Goal: Task Accomplishment & Management: Manage account settings

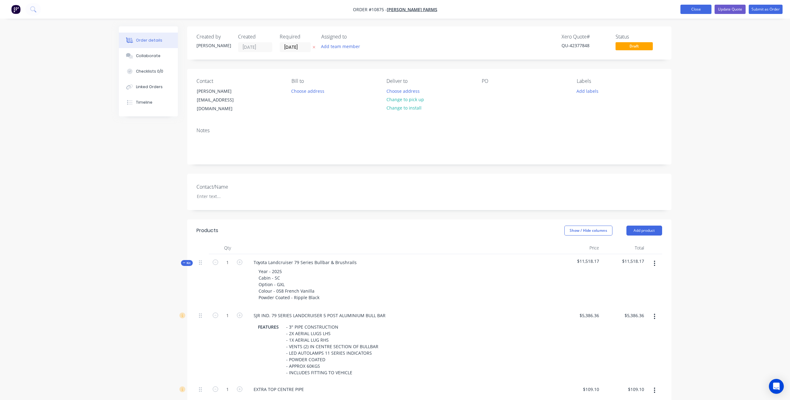
click at [695, 7] on button "Close" at bounding box center [695, 9] width 31 height 9
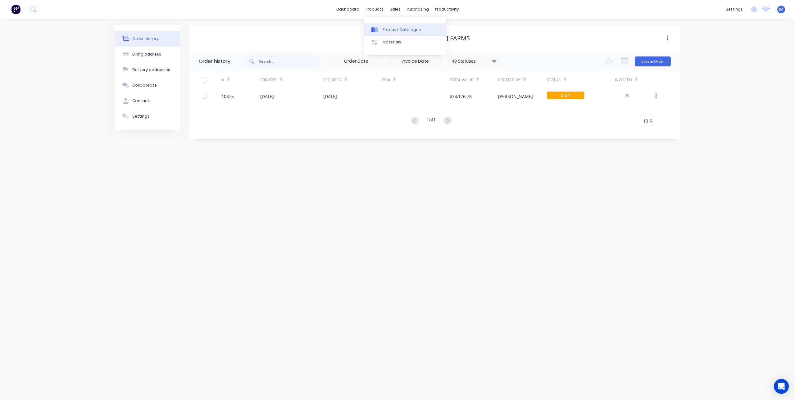
click at [380, 29] on div at bounding box center [375, 30] width 9 height 6
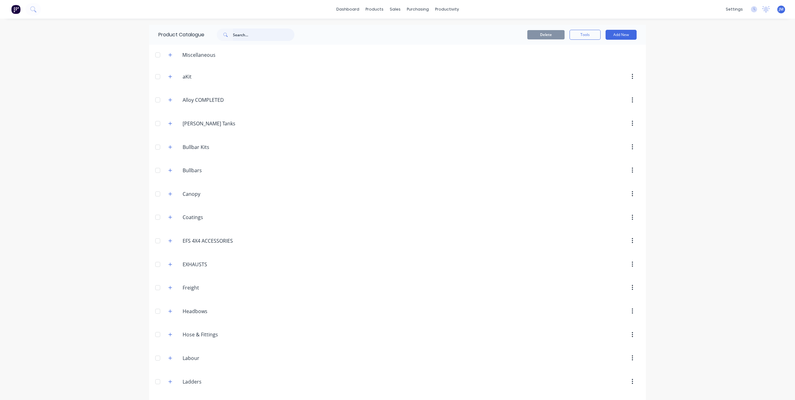
click at [259, 38] on input "text" at bounding box center [263, 35] width 61 height 12
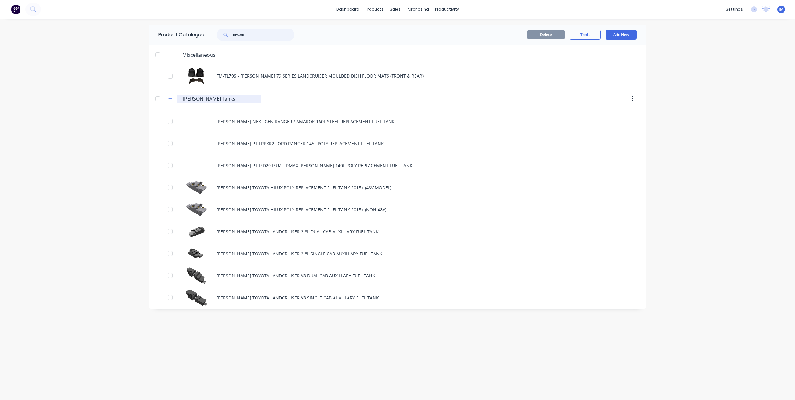
type input "brown"
click at [223, 98] on input "[PERSON_NAME] Tanks" at bounding box center [220, 98] width 74 height 7
click at [238, 98] on input "[PERSON_NAME] Tanks" at bounding box center [220, 98] width 74 height 7
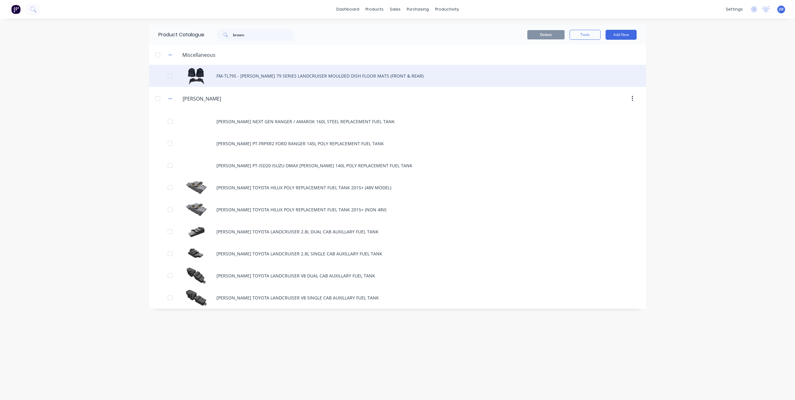
type input "[PERSON_NAME]"
click at [216, 76] on div "FM-TL79S - [PERSON_NAME] 79 SERIES LANDCRUISER MOULDED DISH FLOOR MATS (FRONT &…" at bounding box center [397, 76] width 497 height 22
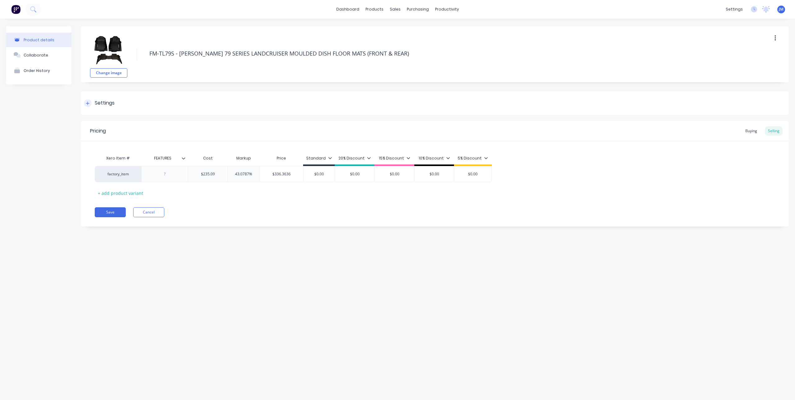
click at [86, 103] on icon at bounding box center [88, 103] width 4 height 4
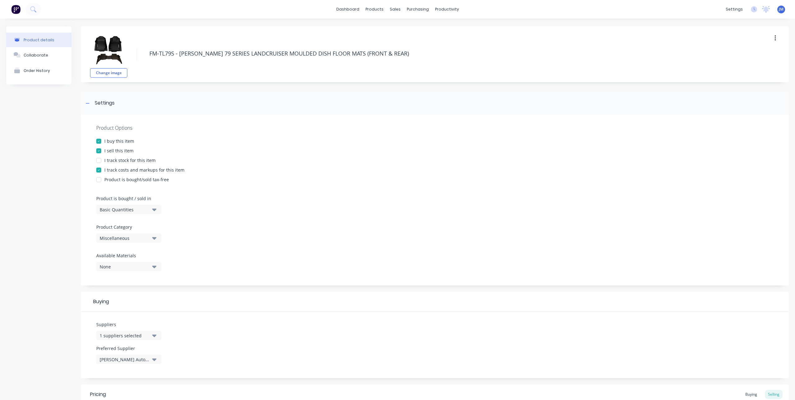
click at [124, 238] on div "Miscellaneous" at bounding box center [125, 238] width 50 height 7
click at [129, 297] on div "[PERSON_NAME]" at bounding box center [142, 297] width 93 height 12
click at [238, 228] on div "Product Options I buy this item I sell this item I track stock for this item I …" at bounding box center [435, 200] width 708 height 171
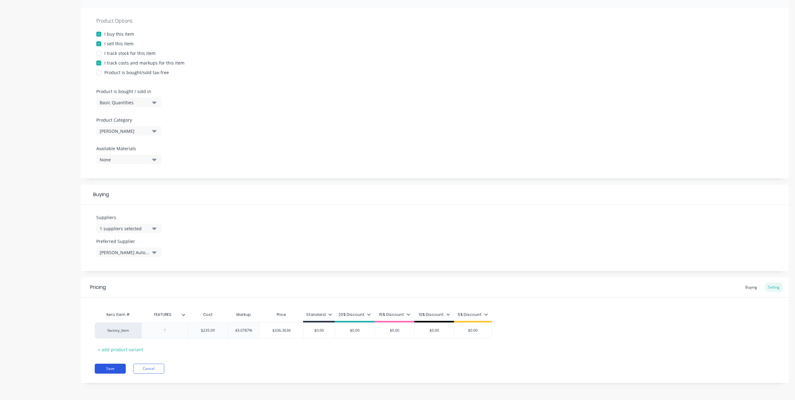
click at [103, 370] on button "Save" at bounding box center [110, 369] width 31 height 10
type textarea "x"
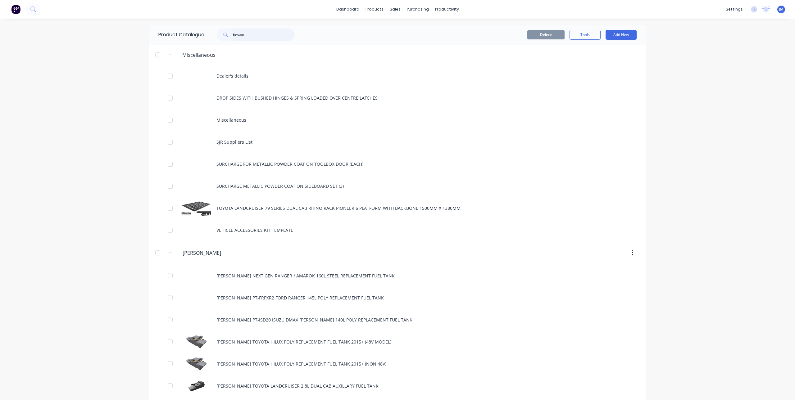
click at [255, 35] on input "brown" at bounding box center [263, 35] width 61 height 12
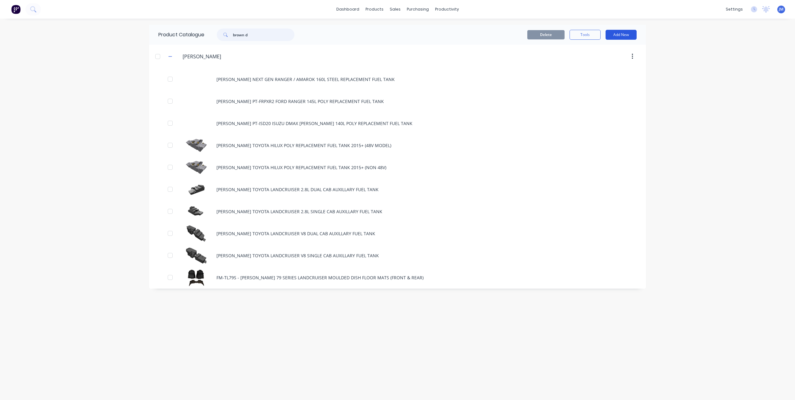
type input "brown d"
click at [620, 32] on button "Add New" at bounding box center [620, 35] width 31 height 10
click at [594, 62] on div "Product" at bounding box center [607, 63] width 48 height 9
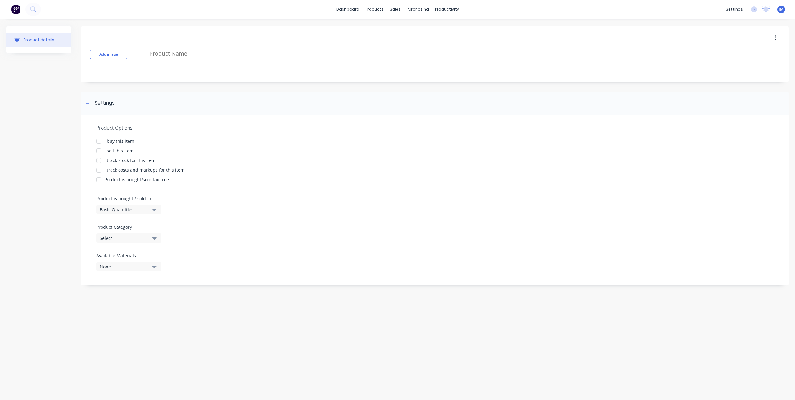
click at [99, 141] on div at bounding box center [98, 141] width 12 height 12
click at [99, 152] on div at bounding box center [98, 151] width 12 height 12
click at [129, 237] on div "Select" at bounding box center [125, 238] width 50 height 7
click at [130, 297] on div "[PERSON_NAME]" at bounding box center [142, 297] width 93 height 12
type textarea "x"
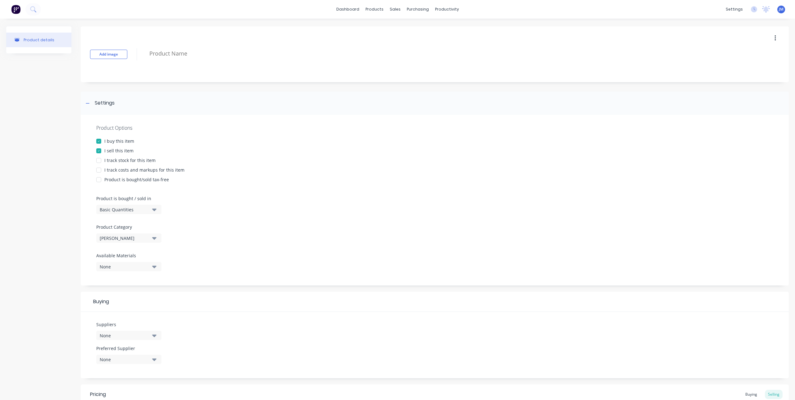
scroll to position [62, 0]
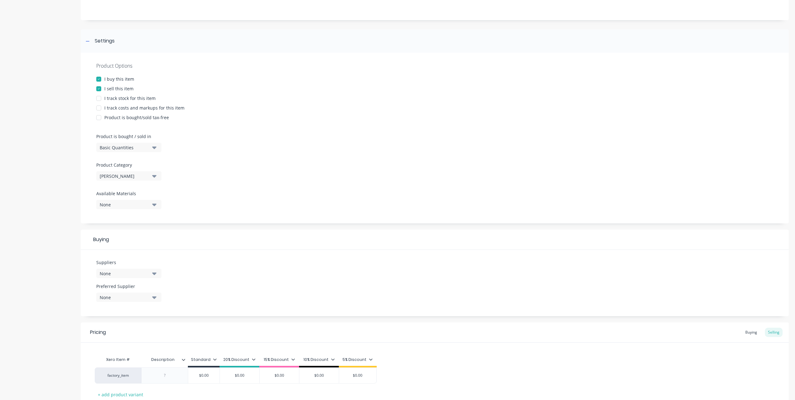
click at [145, 273] on div "None" at bounding box center [125, 273] width 50 height 7
click at [124, 293] on input "text" at bounding box center [147, 292] width 66 height 12
type input "brow"
click at [106, 306] on div "button" at bounding box center [106, 307] width 12 height 12
type textarea "x"
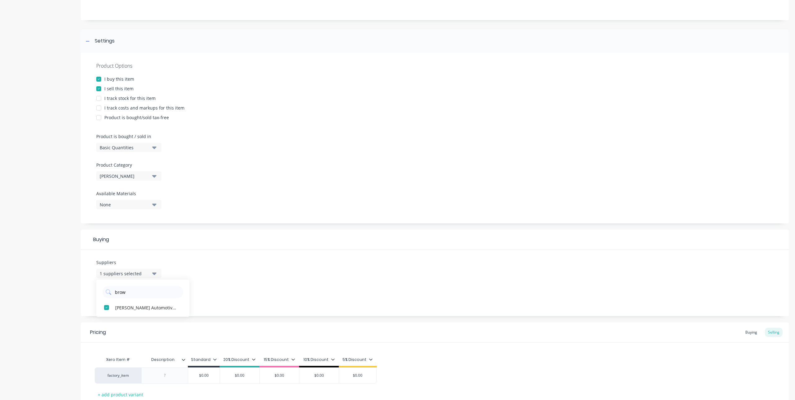
type input "brow"
click at [229, 264] on div "Suppliers 1 suppliers selected brow [PERSON_NAME] Automotive PTY LTD Preferred …" at bounding box center [435, 283] width 708 height 66
click at [154, 299] on icon "button" at bounding box center [154, 297] width 4 height 2
click at [112, 334] on div "button" at bounding box center [106, 331] width 12 height 12
type textarea "x"
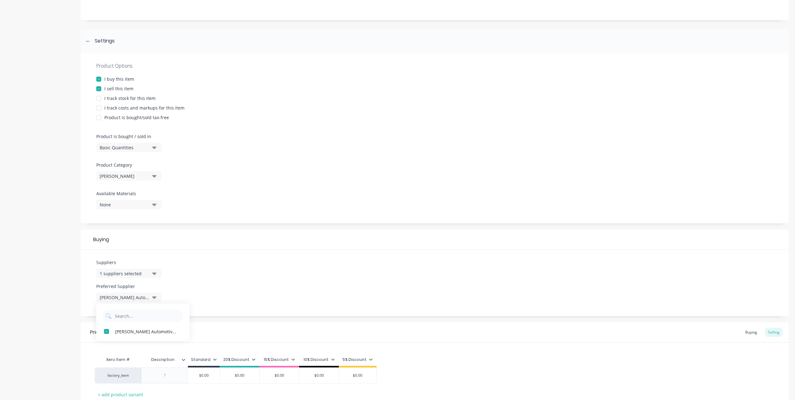
click at [268, 256] on div "Suppliers 1 suppliers selected brow Preferred Supplier [PERSON_NAME] Automotive…" at bounding box center [435, 283] width 708 height 66
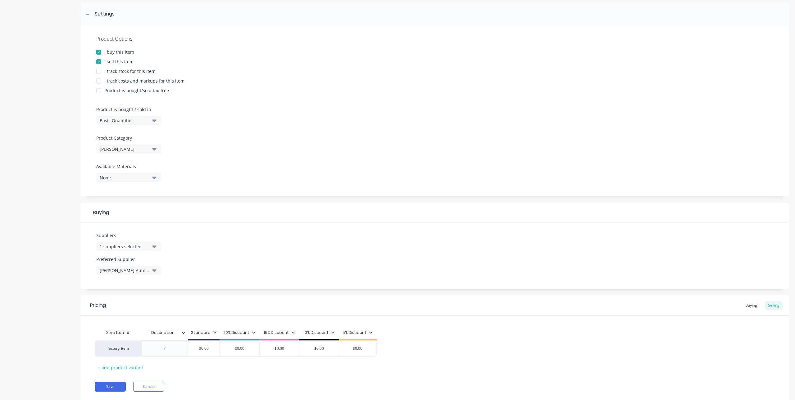
scroll to position [107, 0]
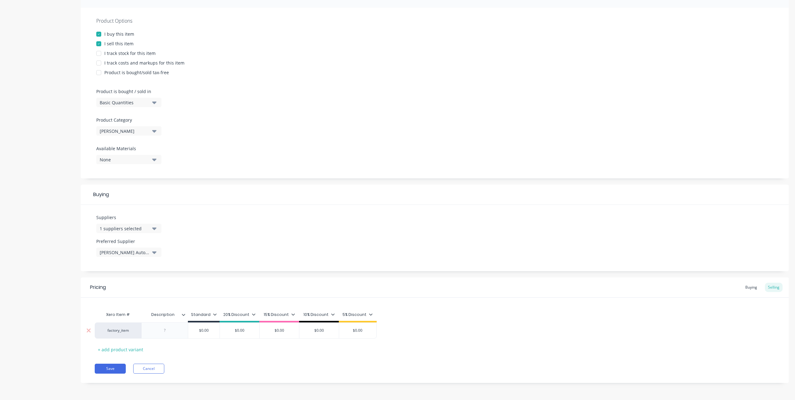
click at [120, 328] on div "factory_item" at bounding box center [118, 331] width 34 height 6
type input "brown"
click at [140, 304] on button "41121 - [PERSON_NAME] Sales" at bounding box center [158, 305] width 115 height 9
click at [183, 297] on div "Pricing Buying Selling" at bounding box center [435, 287] width 708 height 20
click at [177, 335] on div at bounding box center [164, 331] width 47 height 16
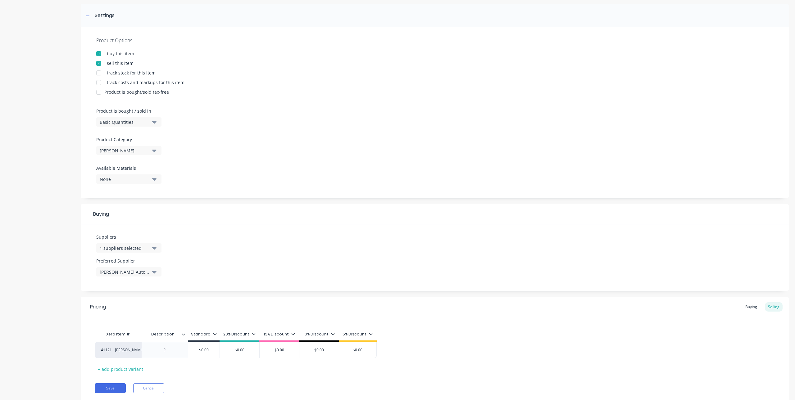
scroll to position [0, 0]
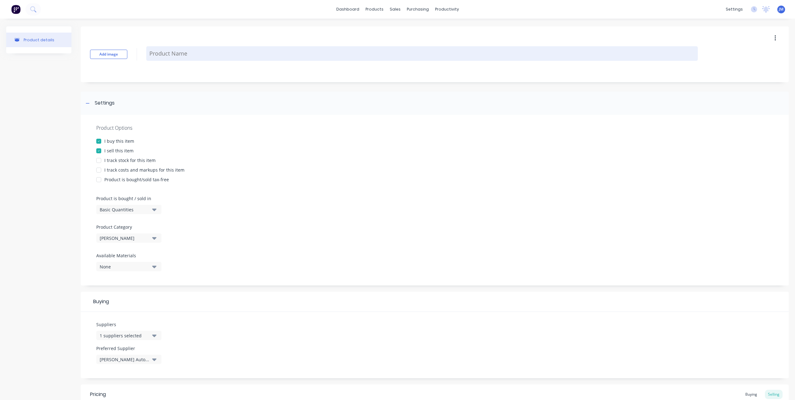
drag, startPoint x: 184, startPoint y: 46, endPoint x: 185, endPoint y: 50, distance: 4.2
click at [184, 46] on div "Add image" at bounding box center [435, 54] width 708 height 56
click at [186, 54] on textarea at bounding box center [421, 53] width 551 height 15
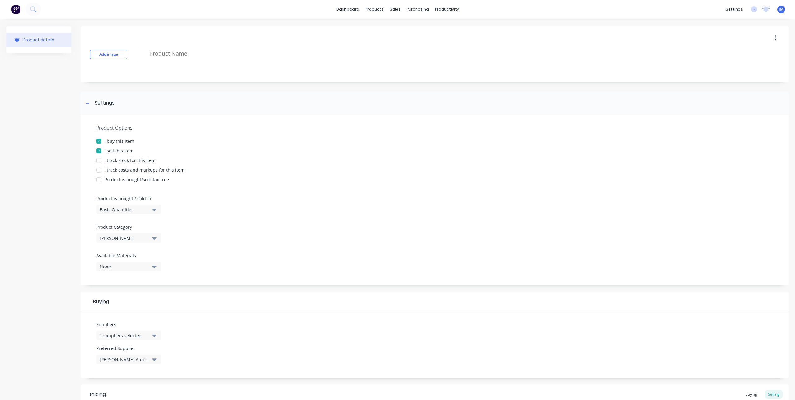
type textarea "x"
type textarea "b"
type textarea "x"
type textarea "B"
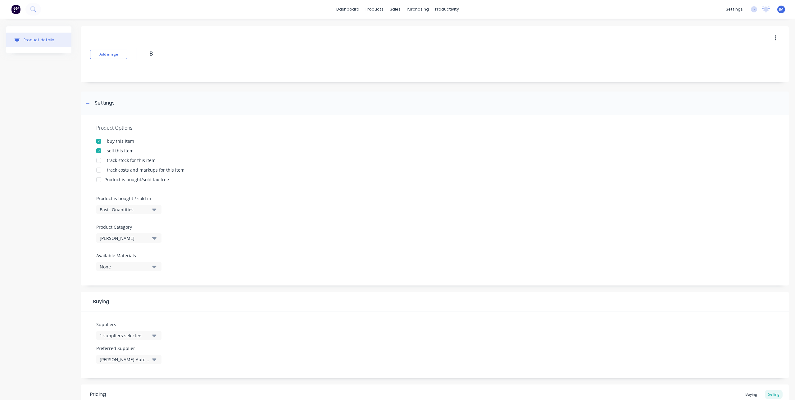
type textarea "x"
type textarea "BR"
type textarea "x"
type textarea "BRO"
type textarea "x"
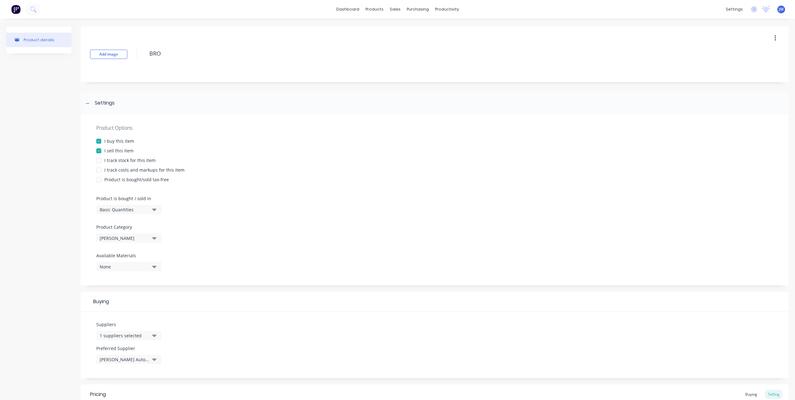
type textarea "BROW"
type textarea "x"
type textarea "BROWN"
type textarea "x"
type textarea "BROWN"
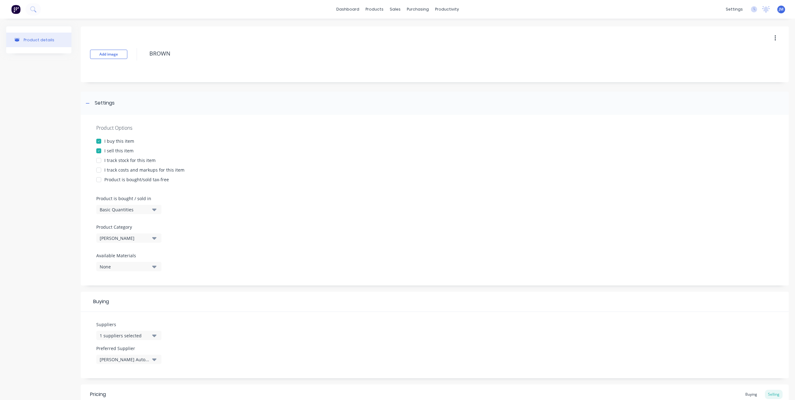
type textarea "x"
type textarea "BROWN D"
type textarea "x"
type textarea "BROWN DA"
type textarea "x"
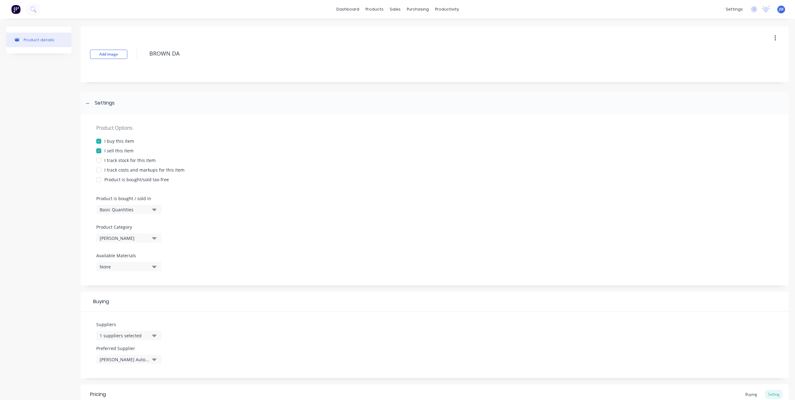
type textarea "[PERSON_NAME]"
type textarea "x"
type textarea "[PERSON_NAME]"
type textarea "x"
type textarea "[PERSON_NAME]"
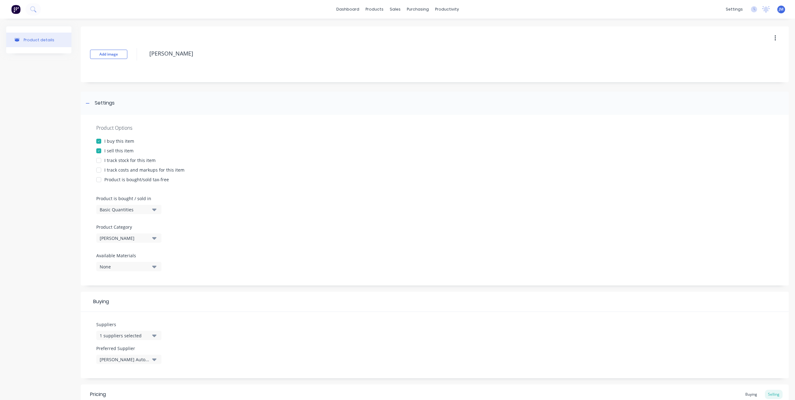
type textarea "x"
type textarea "[PERSON_NAME]"
type textarea "x"
type textarea "[PERSON_NAME] 7"
type textarea "x"
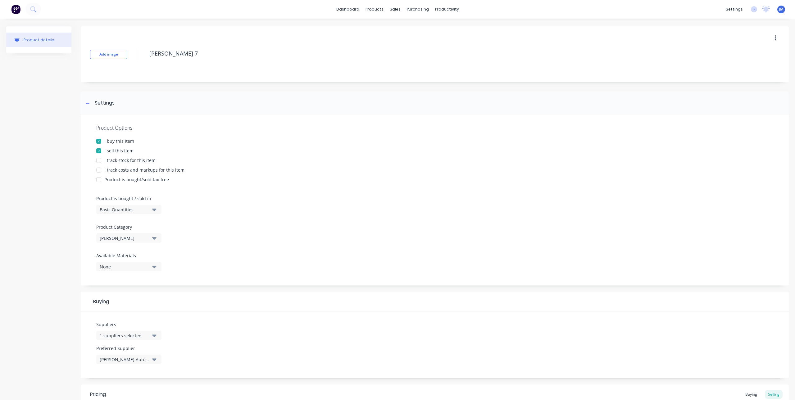
type textarea "[PERSON_NAME] 79"
type textarea "x"
type textarea "[PERSON_NAME] 79"
type textarea "x"
type textarea "[PERSON_NAME] 79 S"
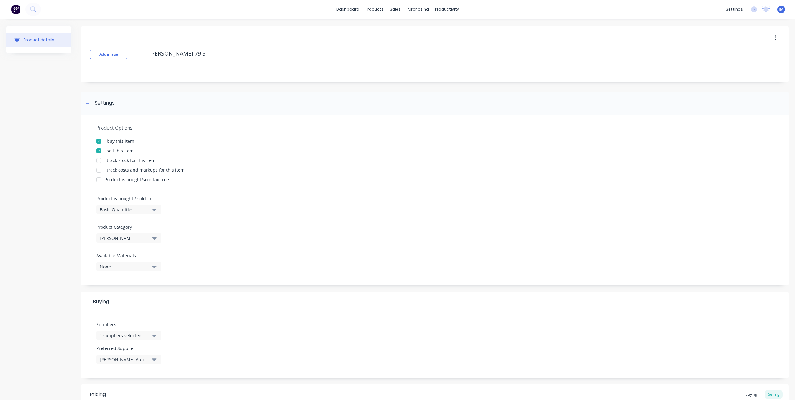
type textarea "x"
type textarea "[PERSON_NAME] 79 SE"
type textarea "x"
type textarea "[PERSON_NAME] 79 SER"
type textarea "x"
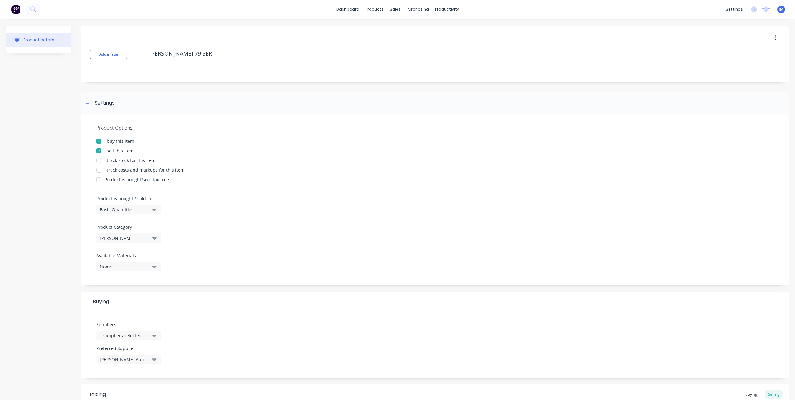
type textarea "[PERSON_NAME] 79 SERI"
type textarea "x"
type textarea "[PERSON_NAME] 79 SERIE"
type textarea "x"
type textarea "[PERSON_NAME] 79 SERIES"
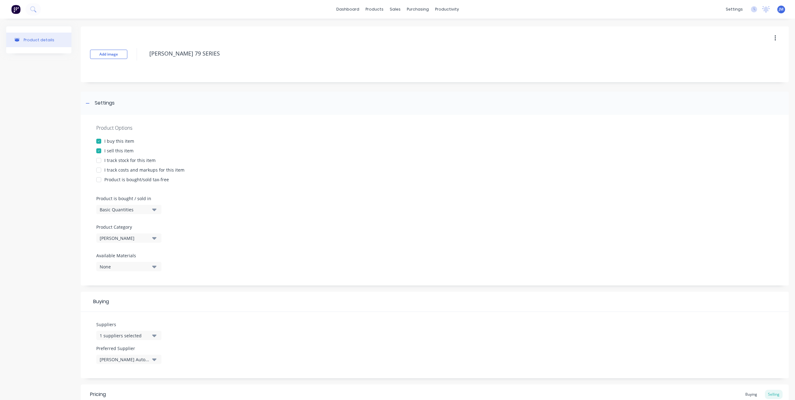
type textarea "x"
type textarea "[PERSON_NAME] 79 SERIES"
type textarea "x"
type textarea "[PERSON_NAME] 79 SERIES R"
type textarea "x"
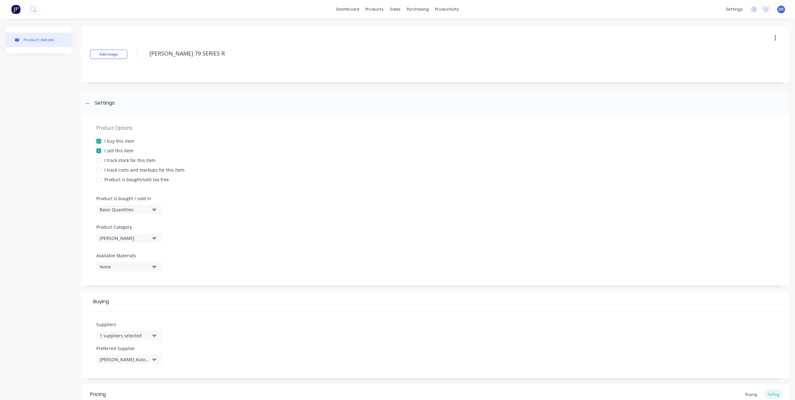
type textarea "[PERSON_NAME] 79 SERIES RE"
type textarea "x"
type textarea "[PERSON_NAME] 79 SERIES REP"
type textarea "x"
type textarea "[PERSON_NAME] 79 SERIES REPL"
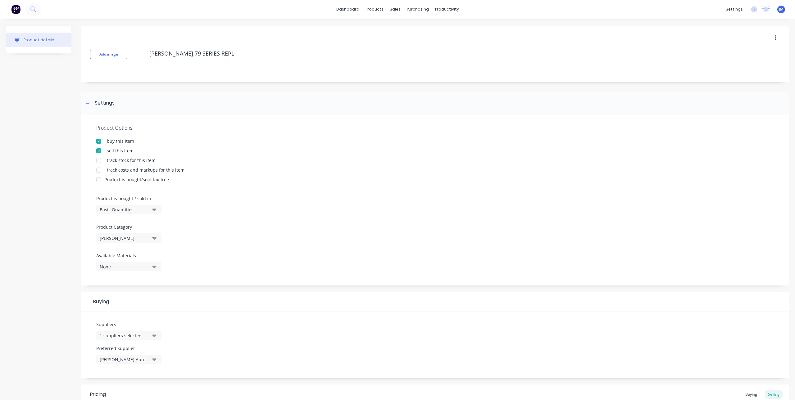
type textarea "x"
type textarea "[PERSON_NAME] 79 SERIES REPLA"
type textarea "x"
type textarea "[PERSON_NAME] 79 SERIES REPLAC"
type textarea "x"
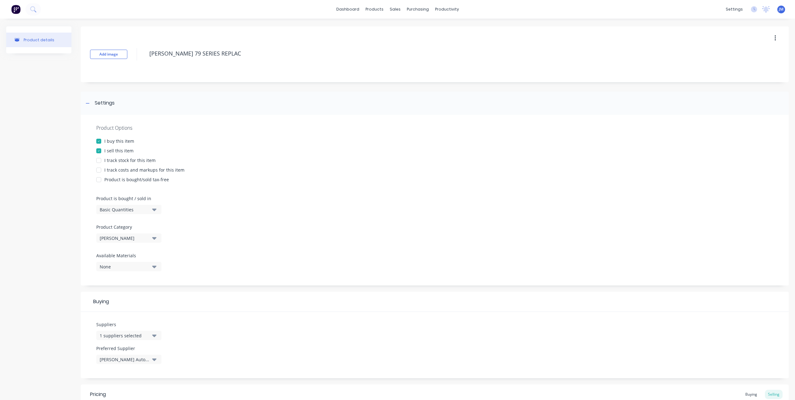
type textarea "[PERSON_NAME] 79 SERIES REPLACE"
type textarea "x"
type textarea "[PERSON_NAME] 79 SERIES REPLACEM"
type textarea "x"
type textarea "[PERSON_NAME] 79 SERIES REPLACEME"
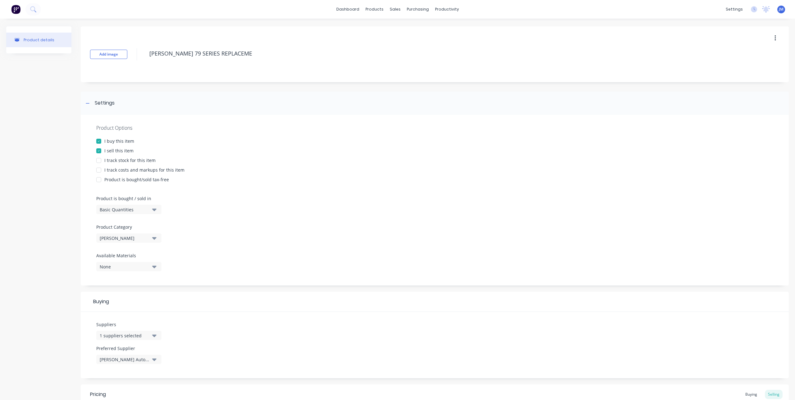
type textarea "x"
type textarea "[PERSON_NAME] 79 SERIES REPLACEMEN"
type textarea "x"
type textarea "[PERSON_NAME] 79 SERIES REPLACEMENT"
type textarea "x"
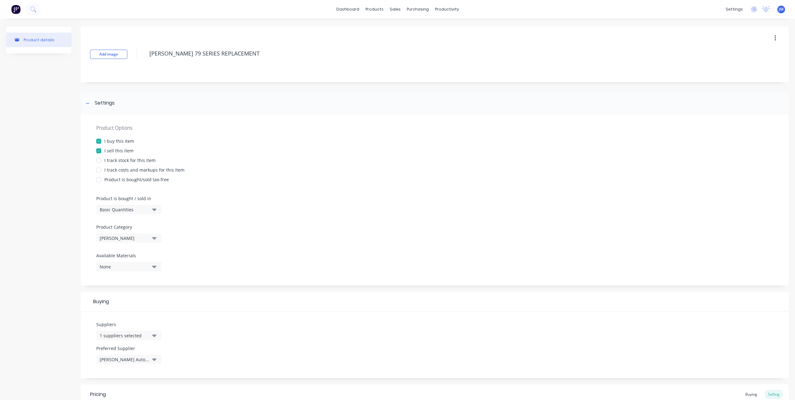
type textarea "[PERSON_NAME] 79 SERIES REPLACEMENT"
type textarea "x"
type textarea "[PERSON_NAME] 79 SERIES REPLACEMENT F"
type textarea "x"
type textarea "[PERSON_NAME] 79 SERIES REPLACEMENT FU"
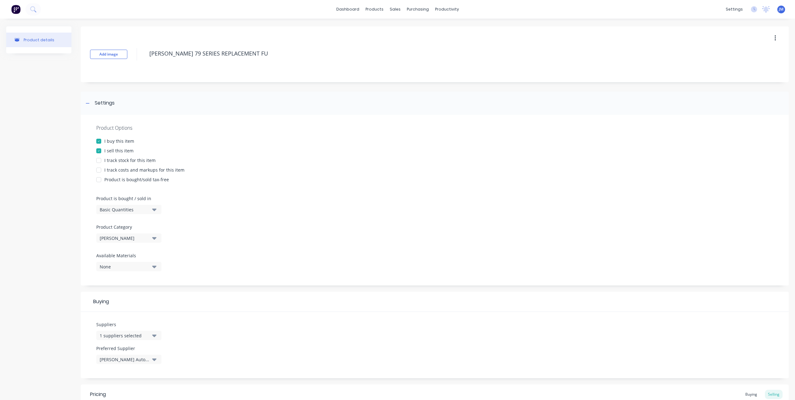
type textarea "x"
type textarea "[PERSON_NAME] 79 SERIES REPLACEMENT FUW"
type textarea "x"
type textarea "[PERSON_NAME] 79 SERIES REPLACEMENT FUWL"
type textarea "x"
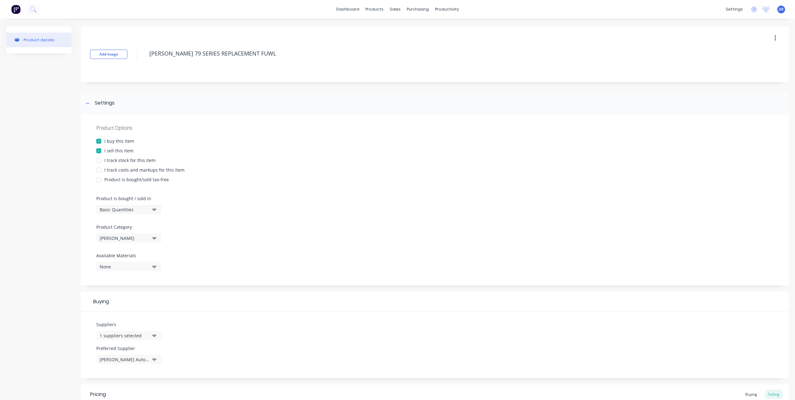
type textarea "[PERSON_NAME] 79 SERIES REPLACEMENT FUWL"
type textarea "x"
type textarea "[PERSON_NAME] 79 SERIES REPLACEMENT FUWL"
type textarea "x"
type textarea "[PERSON_NAME] 79 SERIES REPLACEMENT FUW"
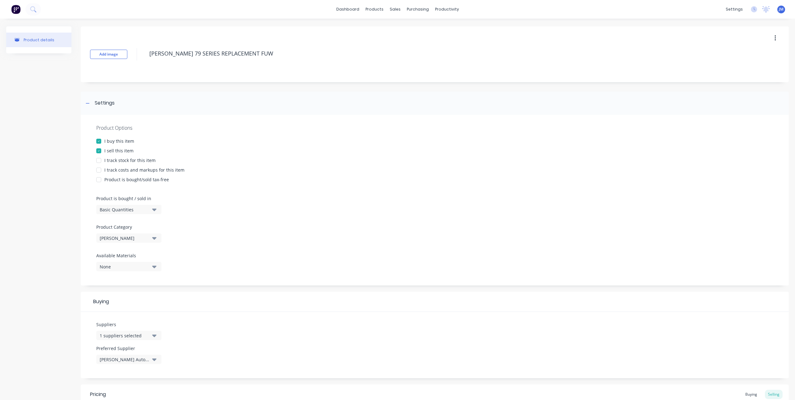
type textarea "x"
type textarea "[PERSON_NAME] 79 SERIES REPLACEMENT FU"
type textarea "x"
type textarea "[PERSON_NAME] 79 SERIES REPLACEMENT FUE"
type textarea "x"
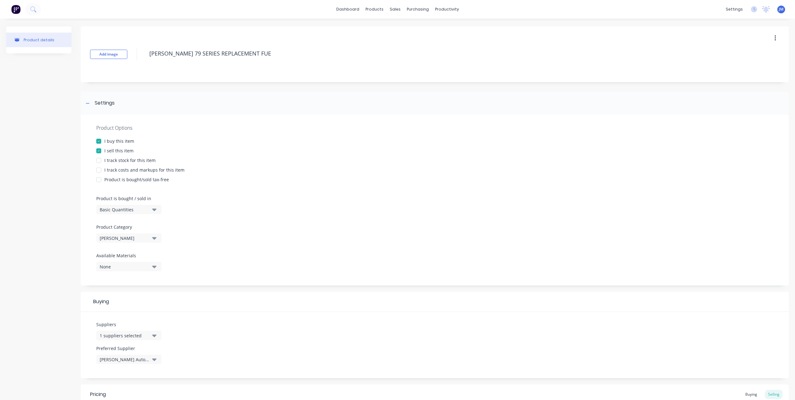
type textarea "[PERSON_NAME] 79 SERIES REPLACEMENT FUEL"
type textarea "x"
type textarea "[PERSON_NAME] 79 SERIES REPLACEMENT FUEL"
type textarea "x"
type textarea "[PERSON_NAME] 79 SERIES REPLACEMENT FUEL T"
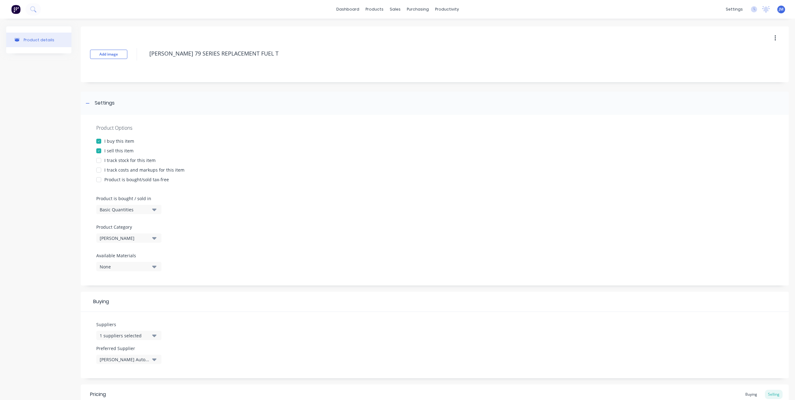
type textarea "x"
type textarea "[PERSON_NAME] 79 SERIES REPLACEMENT FUEL TA"
type textarea "x"
type textarea "[PERSON_NAME] 79 SERIES REPLACEMENT FUEL TAN"
type textarea "x"
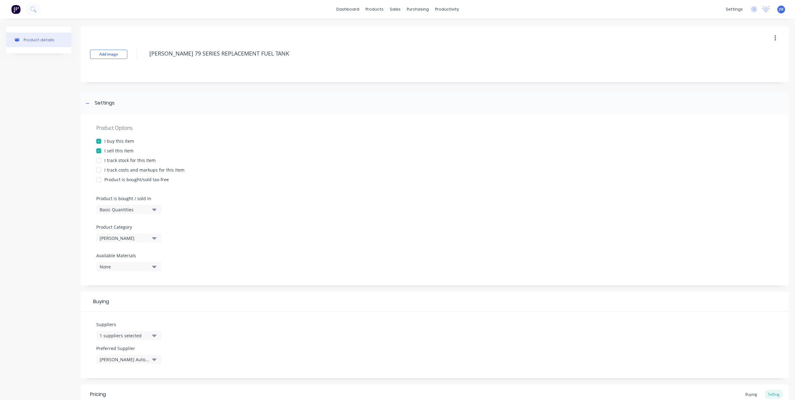
type textarea "[PERSON_NAME] 79 SERIES REPLACEMENT FUEL TANK"
type textarea "x"
type textarea "[PERSON_NAME] 79 SERIES REPLACEMENT FUEL TANK"
click at [114, 53] on button "Add image" at bounding box center [108, 54] width 37 height 9
type textarea "x"
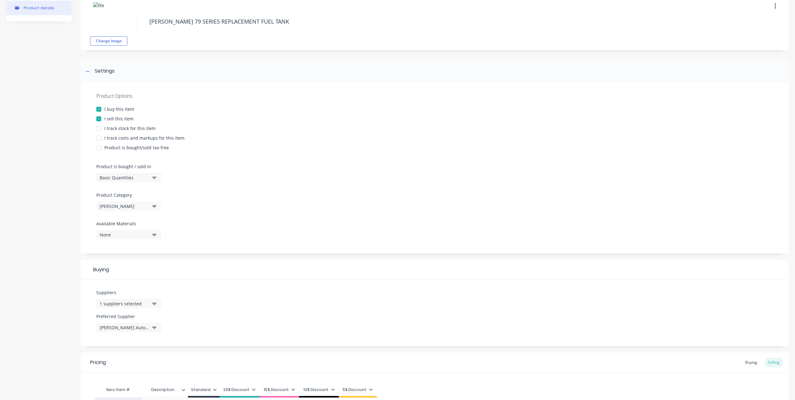
scroll to position [107, 0]
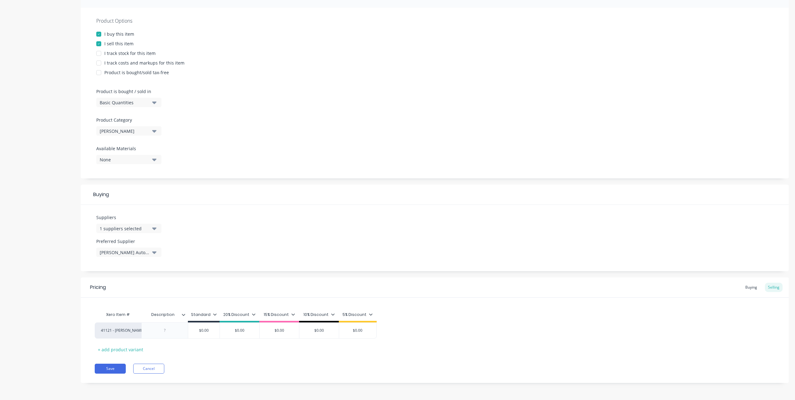
click at [174, 316] on input "Description" at bounding box center [162, 315] width 43 height 6
drag, startPoint x: 178, startPoint y: 314, endPoint x: 149, endPoint y: 315, distance: 29.2
click at [149, 315] on input "Description" at bounding box center [162, 315] width 43 height 6
type input "f"
type input "FEATURES"
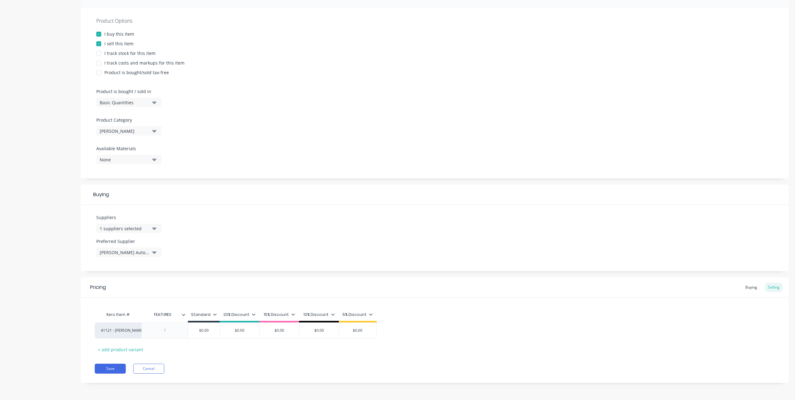
click at [183, 314] on icon at bounding box center [184, 315] width 4 height 4
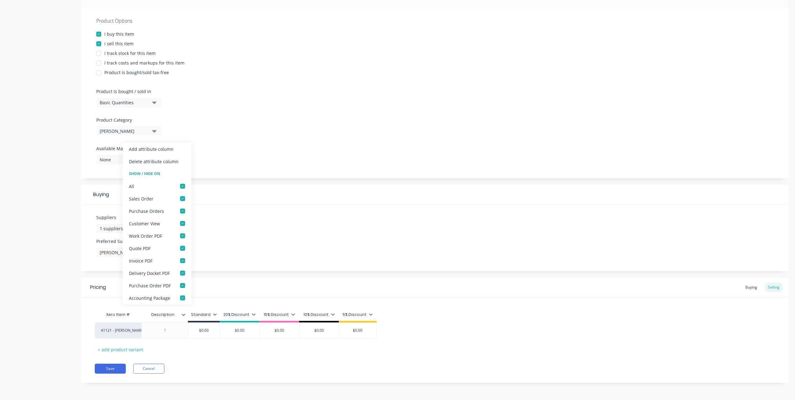
type textarea "x"
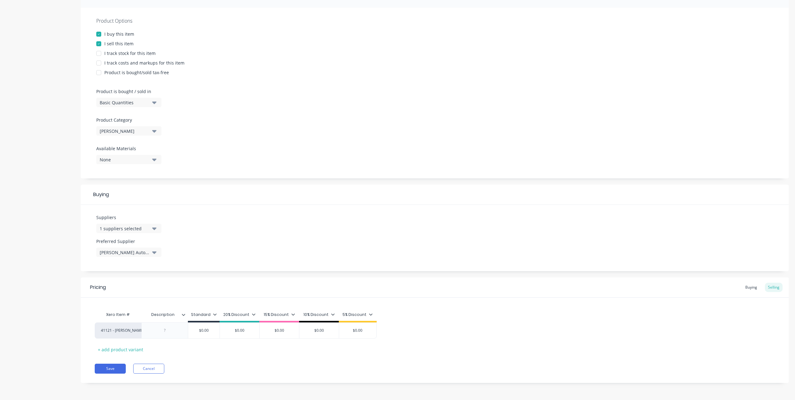
click at [247, 254] on div "Suppliers 1 suppliers selected brow Preferred Supplier [PERSON_NAME] Automotive…" at bounding box center [435, 238] width 708 height 66
click at [176, 316] on input "Description" at bounding box center [162, 315] width 43 height 6
drag, startPoint x: 161, startPoint y: 317, endPoint x: 112, endPoint y: 318, distance: 49.4
click at [112, 318] on div "Xero Item # Description DescriptionFEATURES Standard 20% Discount 15% Discount …" at bounding box center [236, 316] width 282 height 14
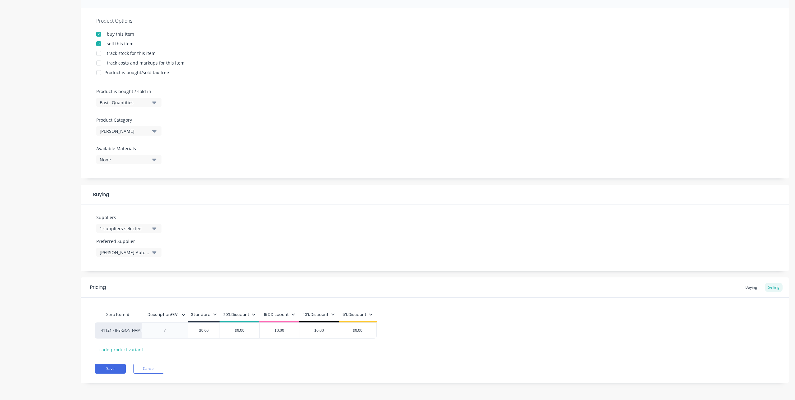
type input "FEATURES"
click at [183, 344] on div "Xero Item # Description FEATURES Standard 20% Discount 15% Discount 10% Discoun…" at bounding box center [435, 332] width 680 height 46
click at [213, 314] on icon at bounding box center [215, 315] width 4 height 4
click at [252, 315] on icon at bounding box center [254, 315] width 4 height 4
click at [405, 315] on div "Xero Item # FEATURES Standard 20% Discount 15% Discount 10% Discount 5% Discoun…" at bounding box center [435, 332] width 680 height 46
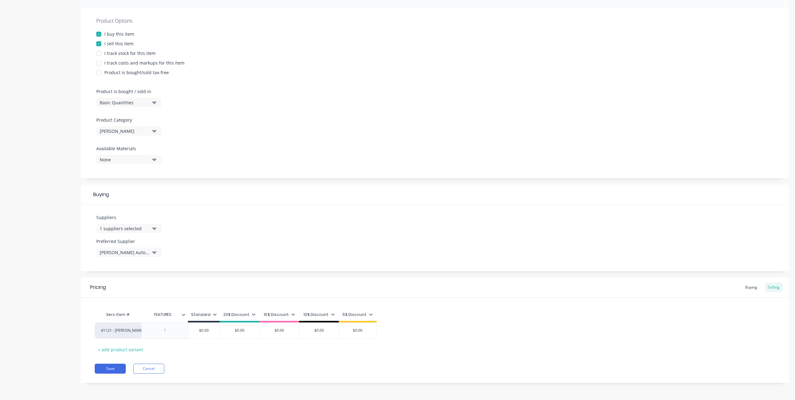
click at [367, 314] on div "5% Discount" at bounding box center [357, 315] width 30 height 6
click at [329, 261] on div at bounding box center [328, 261] width 12 height 12
drag, startPoint x: 329, startPoint y: 273, endPoint x: 328, endPoint y: 277, distance: 5.0
click at [329, 273] on div at bounding box center [328, 274] width 12 height 12
drag, startPoint x: 328, startPoint y: 285, endPoint x: 328, endPoint y: 295, distance: 9.9
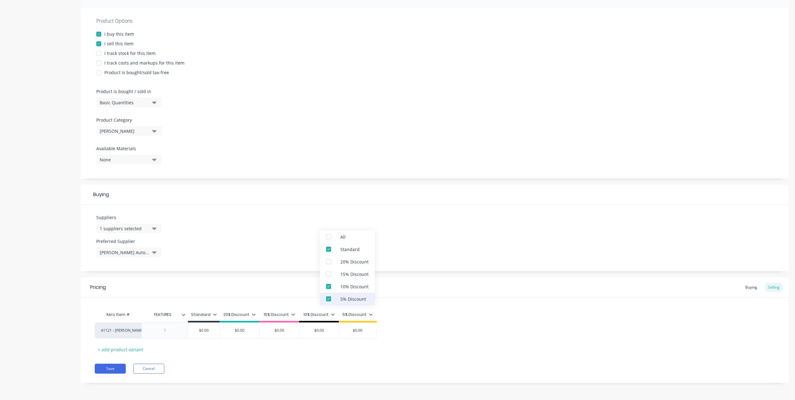
click at [328, 286] on div at bounding box center [328, 286] width 12 height 12
click at [328, 297] on div at bounding box center [328, 299] width 12 height 12
type textarea "x"
click at [467, 347] on div "Xero Item # FEATURES Standard 20% Discount 15% Discount 10% Discount 5% Discoun…" at bounding box center [435, 332] width 680 height 46
type input "$0.00"
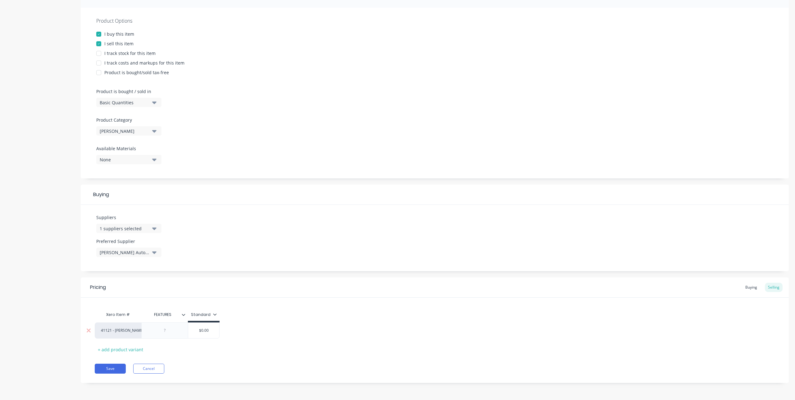
click at [197, 331] on input "$0.00" at bounding box center [203, 331] width 31 height 6
click at [165, 331] on div at bounding box center [164, 331] width 31 height 8
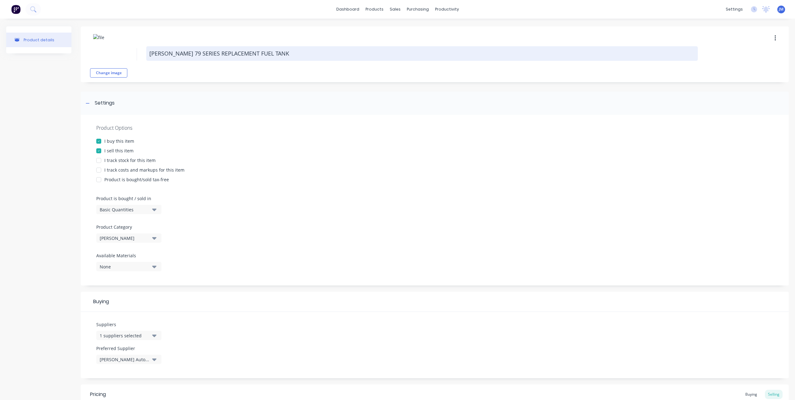
click at [291, 53] on textarea "[PERSON_NAME] 79 SERIES REPLACEMENT FUEL TANK" at bounding box center [421, 53] width 551 height 15
type textarea "x"
type textarea "[PERSON_NAME] 79 SERIES REPLACEMENT FUEL TANK"
type textarea "x"
type textarea "[PERSON_NAME] 79 SERIES REPLACEMENT FUEL TANK -"
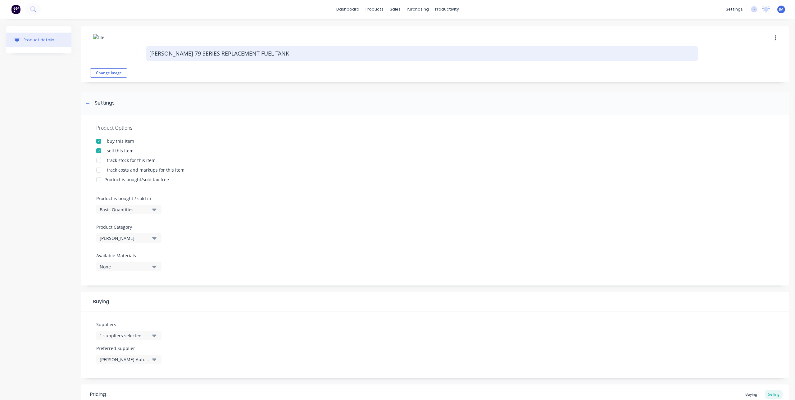
type textarea "x"
type textarea "[PERSON_NAME] 79 SERIES REPLACEMENT FUEL TANK -"
type textarea "x"
type textarea "[PERSON_NAME] 79 SERIES REPLACEMENT FUEL TANK - T"
type textarea "x"
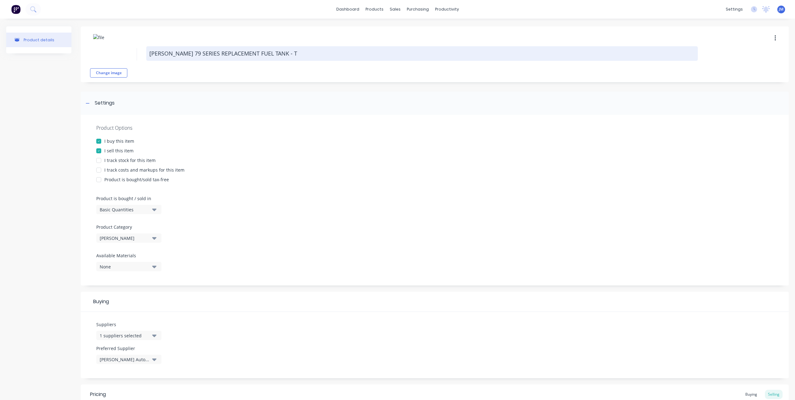
type textarea "[PERSON_NAME] 79 SERIES REPLACEMENT FUEL TANK - TL"
type textarea "x"
type textarea "[PERSON_NAME] 79 SERIES REPLACEMENT FUEL TANK - TL7"
type textarea "x"
type textarea "[PERSON_NAME] 79 SERIES REPLACEMENT FUEL TANK - TL79"
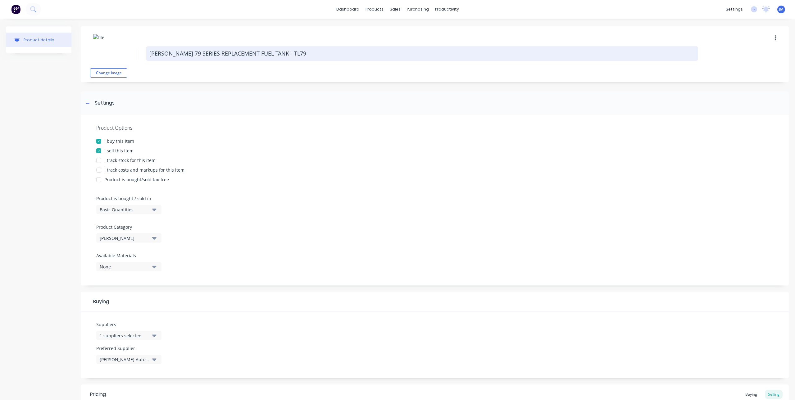
type textarea "x"
type textarea "[PERSON_NAME] 79 SERIES REPLACEMENT FUEL TANK - TL79R"
type textarea "x"
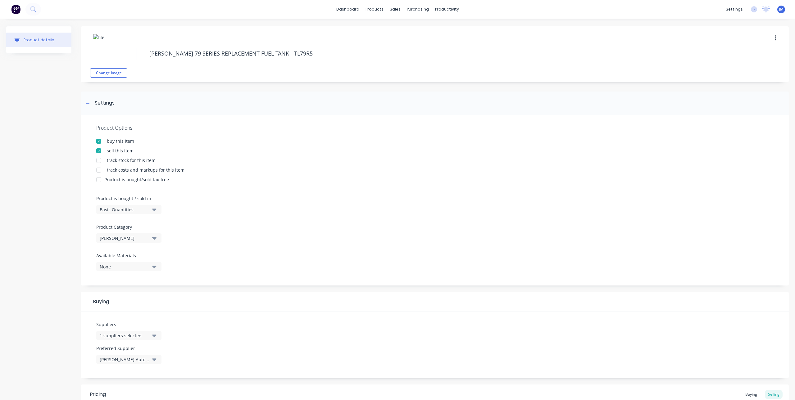
type textarea "[PERSON_NAME] 79 SERIES REPLACEMENT FUEL TANK - TL79R5"
type textarea "x"
type textarea "[PERSON_NAME] 79 SERIES REPLACEMENT FUEL TANK - TL79R5"
click at [335, 229] on div "Product Options I buy this item I sell this item I track stock for this item I …" at bounding box center [435, 200] width 708 height 171
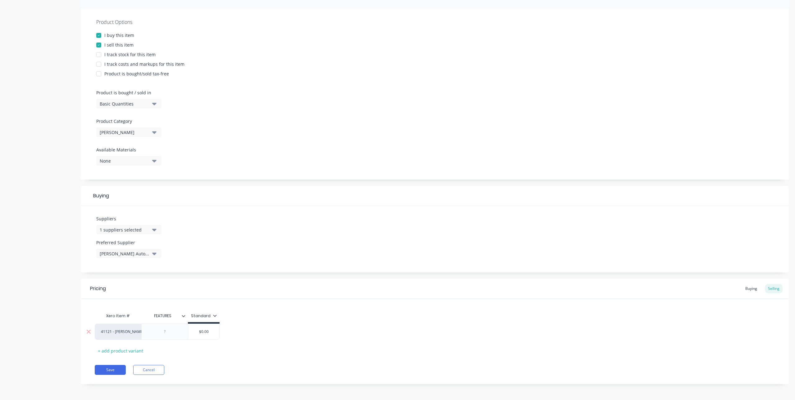
scroll to position [107, 0]
click at [172, 330] on div at bounding box center [164, 331] width 31 height 8
click at [166, 332] on div "-" at bounding box center [164, 331] width 31 height 8
click at [242, 337] on div "- 185L CAPACITY - FITS V8 & 2.8L DUAL & SNGLE CAB" at bounding box center [198, 332] width 115 height 19
click at [261, 337] on input "$0.00" at bounding box center [259, 335] width 31 height 6
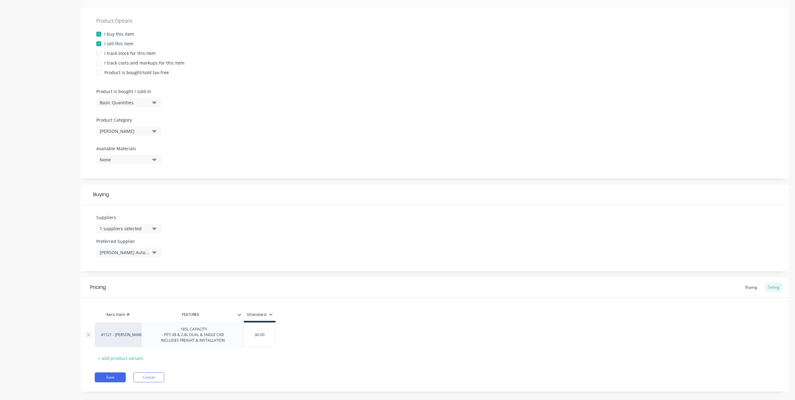
type textarea "x"
type input "1$0.00"
type textarea "x"
type input "18$0.00"
type textarea "x"
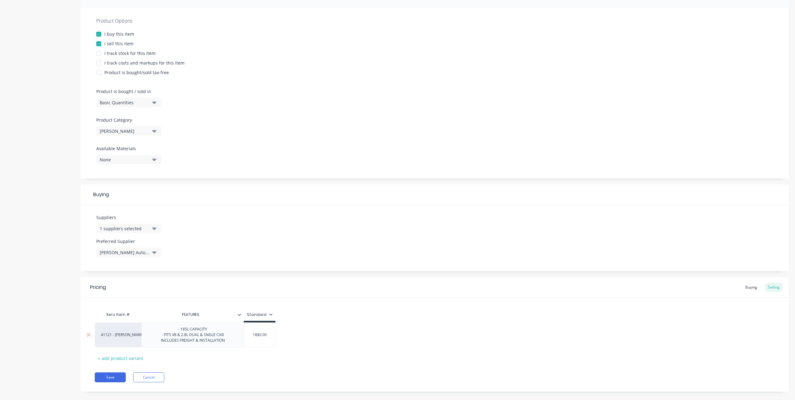
type input "184$0.00"
type textarea "x"
type input "1843$0.00"
type textarea "x"
type input "1843.$0.00"
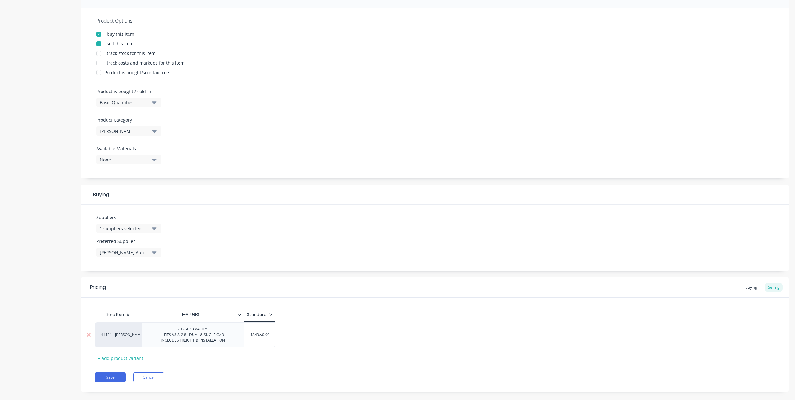
type textarea "x"
type input "1843.4$0.00"
type textarea "x"
type input "1843.45$0.00"
type textarea "x"
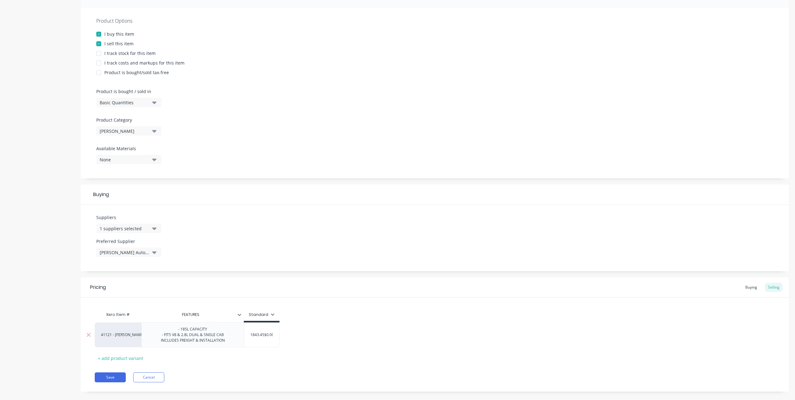
type input "1843.454$0.00"
type textarea "x"
type input "1843.4545$0.00"
drag, startPoint x: 269, startPoint y: 335, endPoint x: 242, endPoint y: 336, distance: 27.3
click at [242, 336] on div "41121 - [PERSON_NAME] Sales - 185L CAPACITY - FITS V8 & 2.8L DUAL & SNGLE CAB I…" at bounding box center [190, 335] width 191 height 25
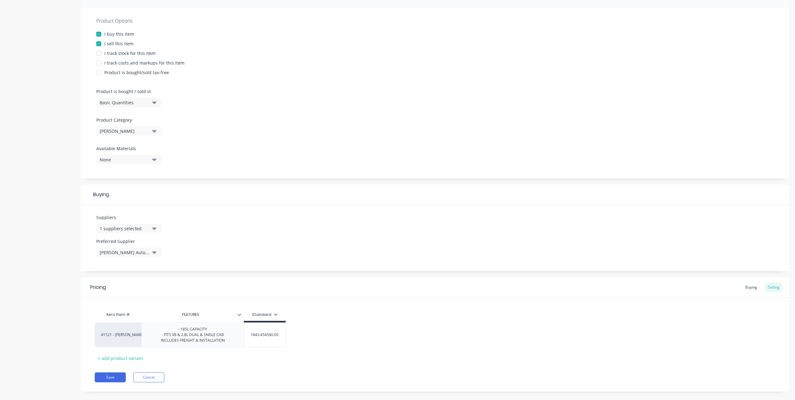
type textarea "x"
type input "$0.00"
click at [266, 331] on div "$0.00" at bounding box center [259, 335] width 31 height 16
click at [268, 333] on input "$0.00" at bounding box center [259, 335] width 31 height 6
drag, startPoint x: 266, startPoint y: 334, endPoint x: 249, endPoint y: 334, distance: 16.8
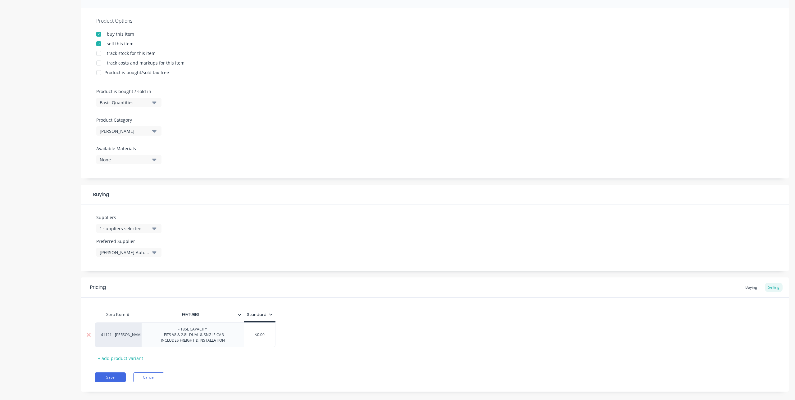
click at [249, 334] on input "$0.00" at bounding box center [259, 335] width 31 height 6
click at [259, 335] on input "$0.00" at bounding box center [259, 335] width 31 height 6
click at [272, 335] on input "$0.00" at bounding box center [259, 335] width 31 height 6
click at [270, 335] on input "$0.00" at bounding box center [259, 335] width 31 height 6
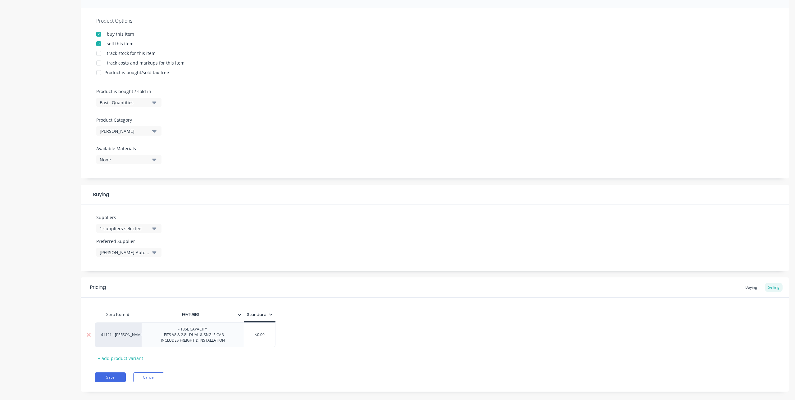
click at [270, 335] on input "$0.00" at bounding box center [259, 335] width 31 height 6
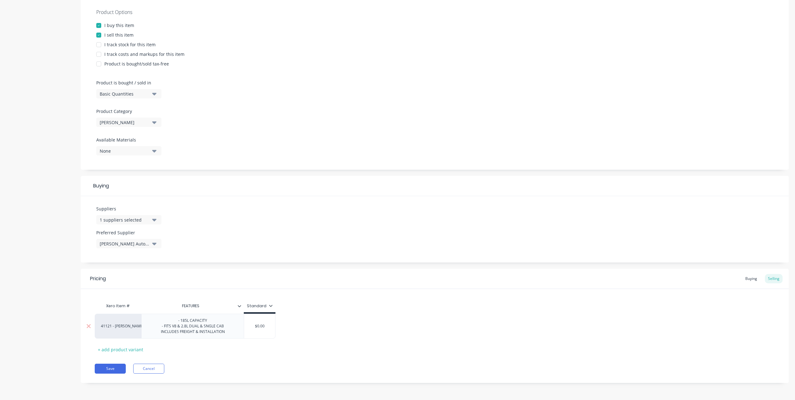
click at [264, 330] on div "$0.00" at bounding box center [259, 326] width 31 height 16
paste input "1843.4545"
type textarea "x"
type input "$0.001843.4545"
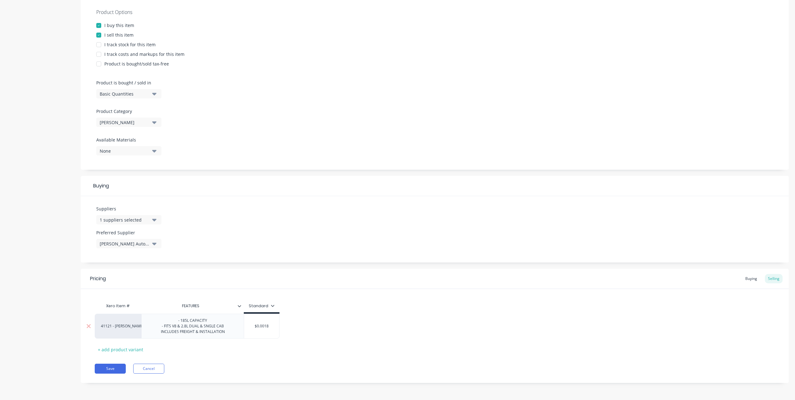
drag, startPoint x: 274, startPoint y: 327, endPoint x: 250, endPoint y: 327, distance: 24.2
click at [250, 327] on input "$0.001843.4545" at bounding box center [261, 326] width 35 height 6
click at [270, 325] on input "$0.001843.4545" at bounding box center [261, 326] width 35 height 6
type textarea "x"
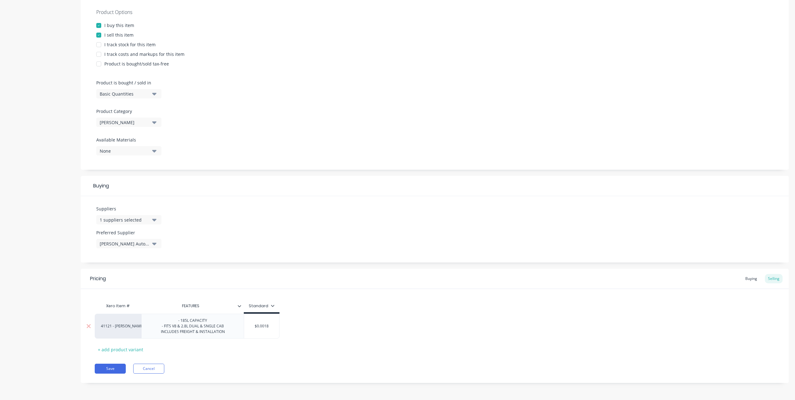
type input "$"
type textarea "x"
type input "1"
type textarea "x"
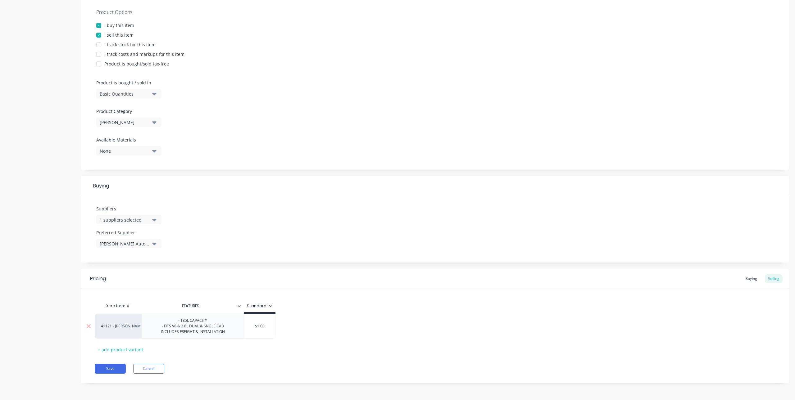
type input "18"
type textarea "x"
type input "184"
type textarea "x"
type input "1843"
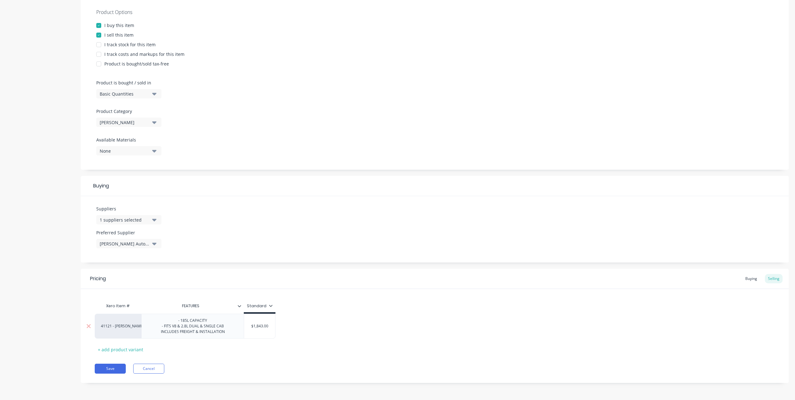
type textarea "x"
type input "1843."
type textarea "x"
type input "1843.4"
type textarea "x"
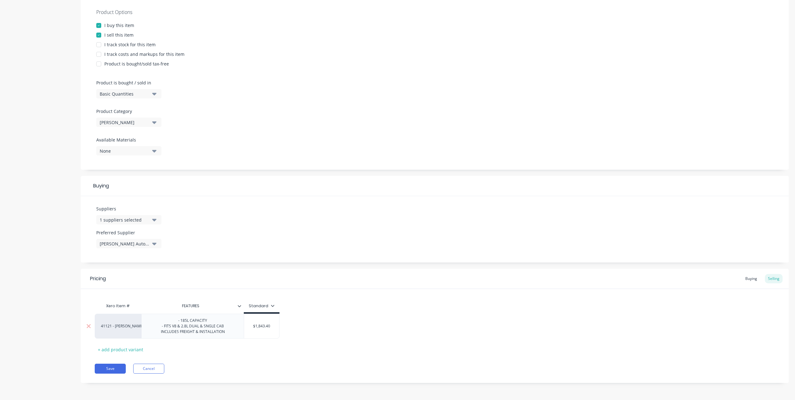
type input "1843.45"
type textarea "x"
type input "1843.454"
type textarea "x"
type input "1843.4545"
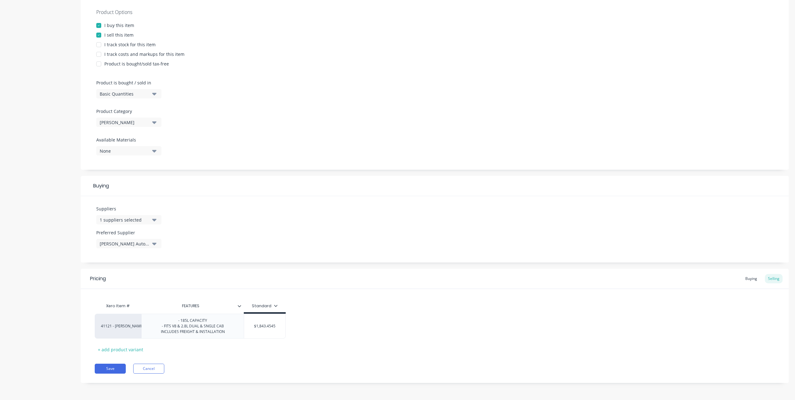
click at [268, 351] on div "Xero Item # FEATURES Standard 41121 - [PERSON_NAME] Sales - 185L CAPACITY - FIT…" at bounding box center [435, 327] width 680 height 55
type input "FEATURES"
click at [209, 308] on input "FEATURES" at bounding box center [190, 306] width 99 height 6
click at [241, 307] on icon at bounding box center [239, 306] width 4 height 4
click at [325, 260] on div "Suppliers 1 suppliers selected brow Preferred Supplier [PERSON_NAME] Automotive…" at bounding box center [435, 229] width 708 height 66
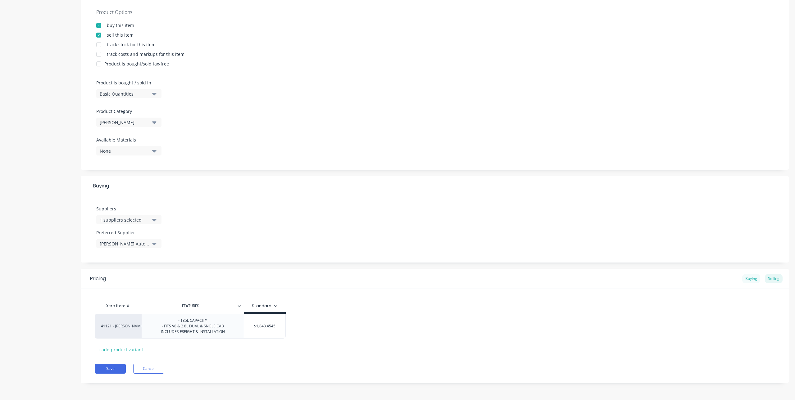
click at [745, 280] on div "Buying" at bounding box center [751, 278] width 18 height 9
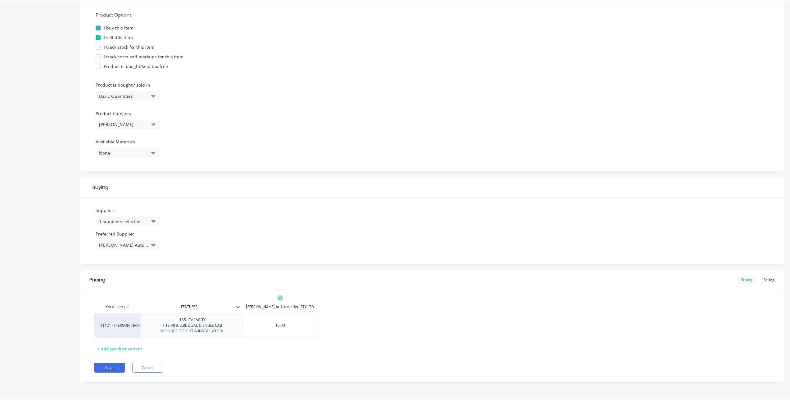
scroll to position [114, 0]
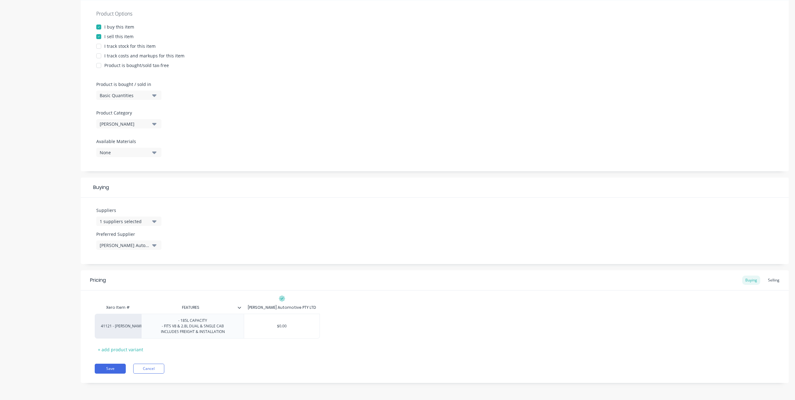
click at [242, 307] on div at bounding box center [242, 308] width 4 height 6
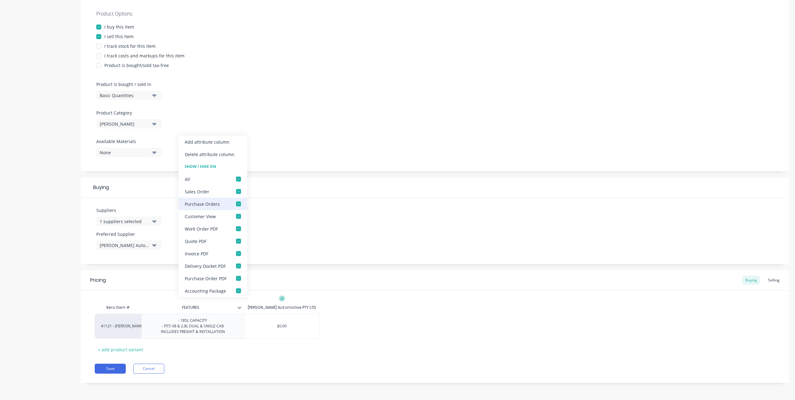
click at [239, 206] on div at bounding box center [238, 204] width 12 height 12
click at [236, 228] on div at bounding box center [238, 229] width 12 height 12
click at [238, 280] on div at bounding box center [238, 278] width 12 height 12
type textarea "x"
click at [353, 299] on div "Xero Item # FEATURES [PERSON_NAME] Automotive PTY LTD 41121 - [PERSON_NAME] Sal…" at bounding box center [435, 323] width 708 height 64
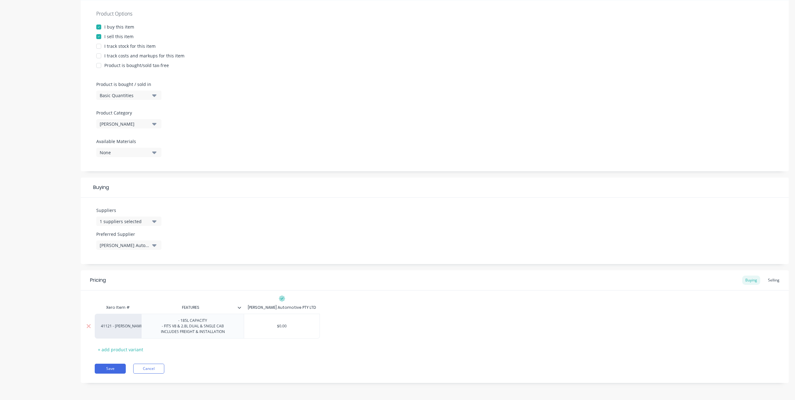
type input "$0.00"
click at [288, 325] on input "$0.00" at bounding box center [281, 326] width 75 height 6
type textarea "x"
type input "$0.0"
type textarea "x"
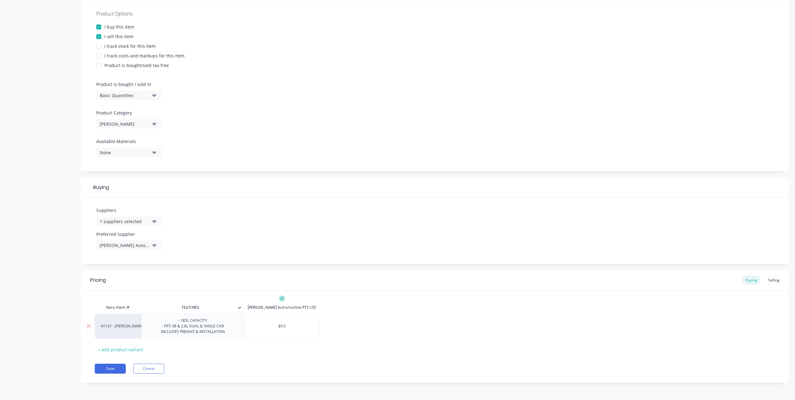
type input "$0."
type textarea "x"
type input "$0"
type textarea "x"
type input "$"
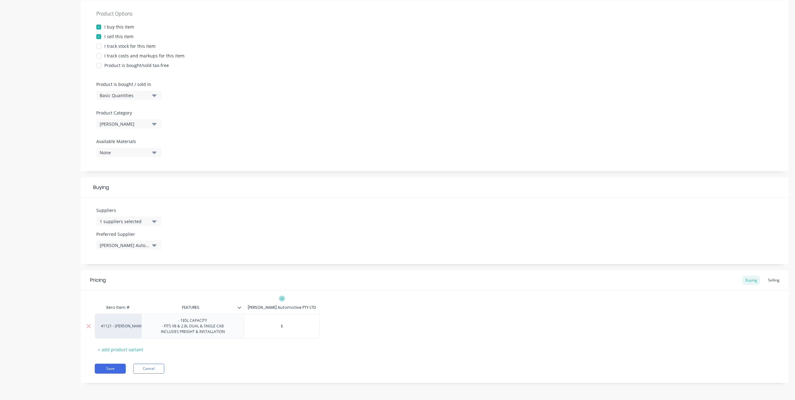
type textarea "x"
type input "$9"
type textarea "x"
click at [344, 325] on div "41121 - [PERSON_NAME] Sales - 185L CAPACITY - FITS V8 & 2.8L DUAL & SNGLE CAB I…" at bounding box center [435, 326] width 680 height 25
click at [108, 365] on button "Save" at bounding box center [110, 369] width 31 height 10
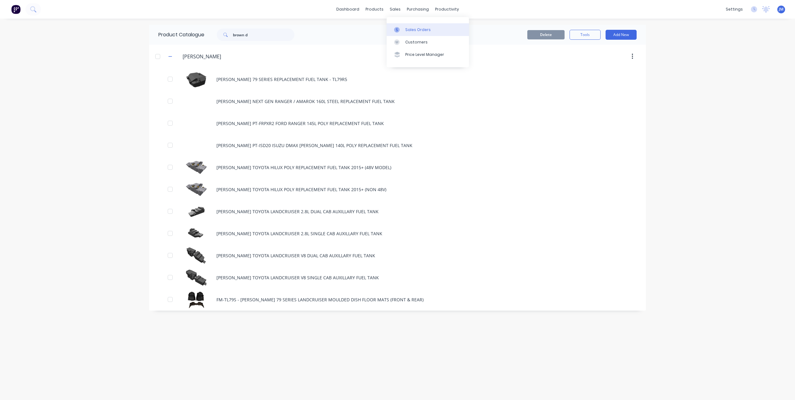
click at [404, 29] on link "Sales Orders" at bounding box center [427, 29] width 82 height 12
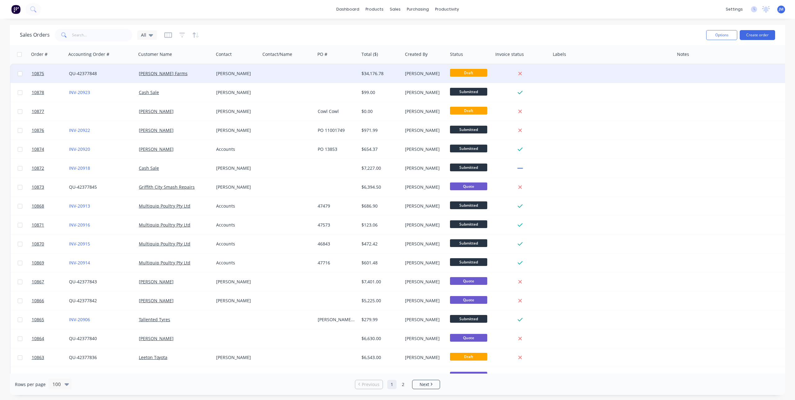
click at [163, 70] on div "[PERSON_NAME] Farms" at bounding box center [174, 73] width 77 height 19
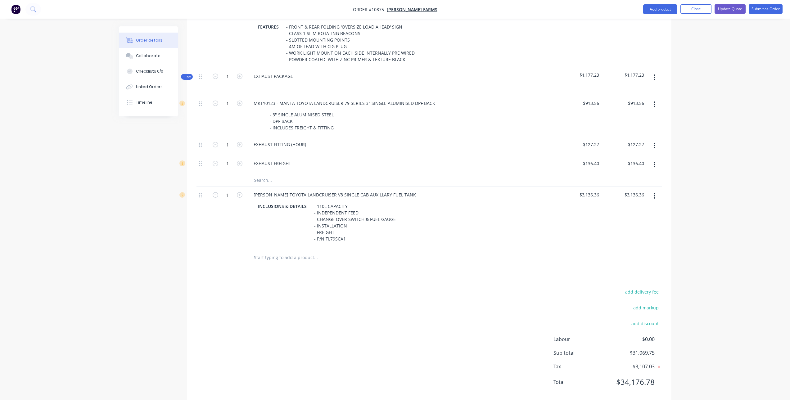
scroll to position [1123, 0]
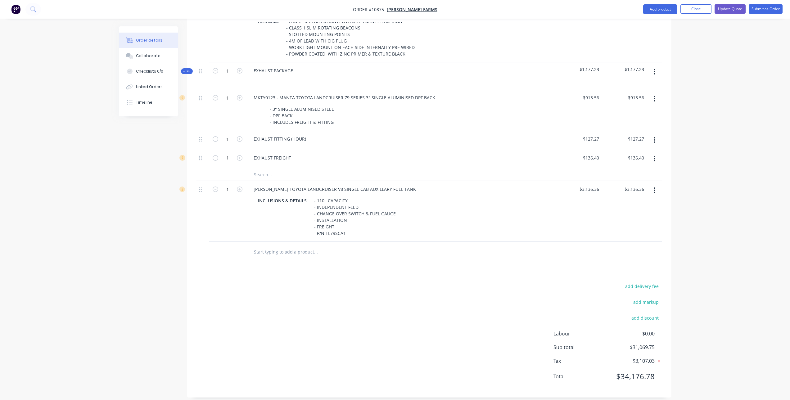
click at [652, 185] on button "button" at bounding box center [654, 190] width 15 height 11
click at [625, 240] on div "Delete" at bounding box center [633, 244] width 48 height 9
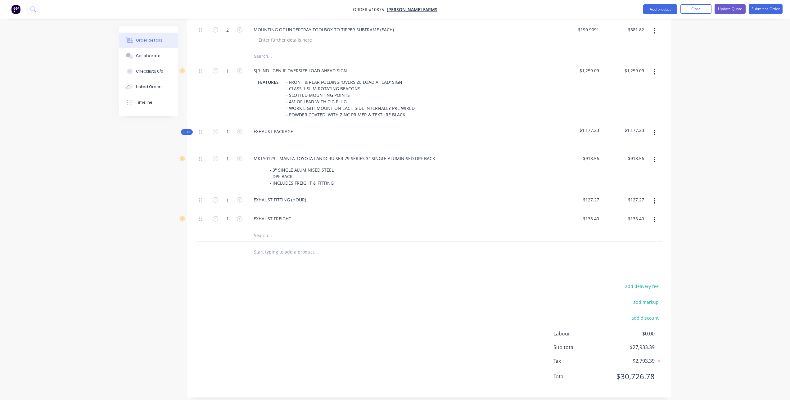
click at [285, 246] on input "text" at bounding box center [316, 252] width 124 height 12
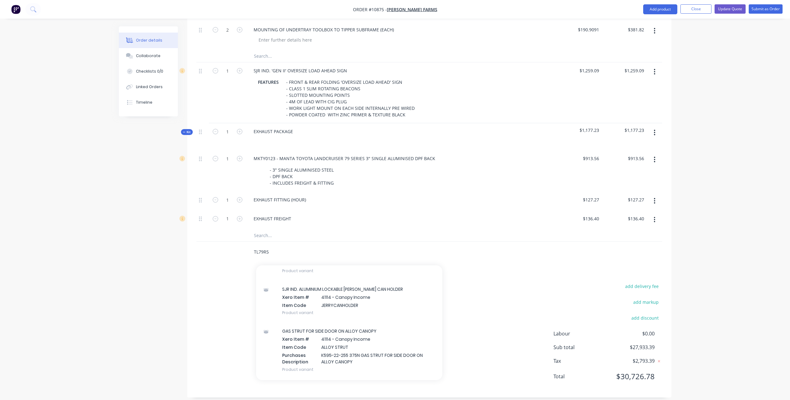
scroll to position [714, 0]
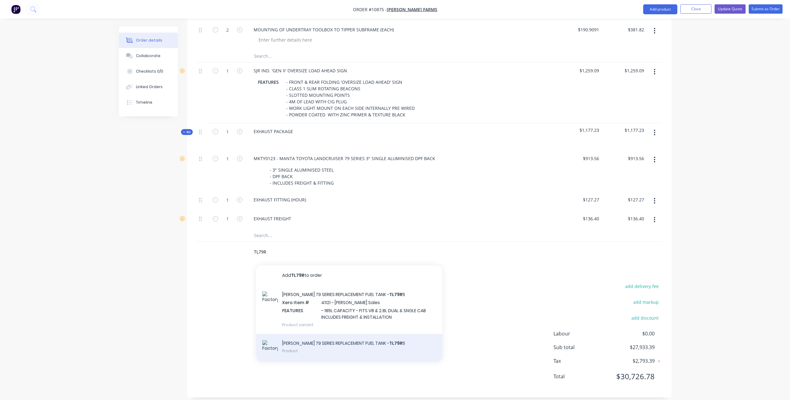
click at [310, 341] on div "[PERSON_NAME] 79 SERIES REPLACEMENT FUEL TANK - TL79R 5 Product" at bounding box center [349, 348] width 186 height 28
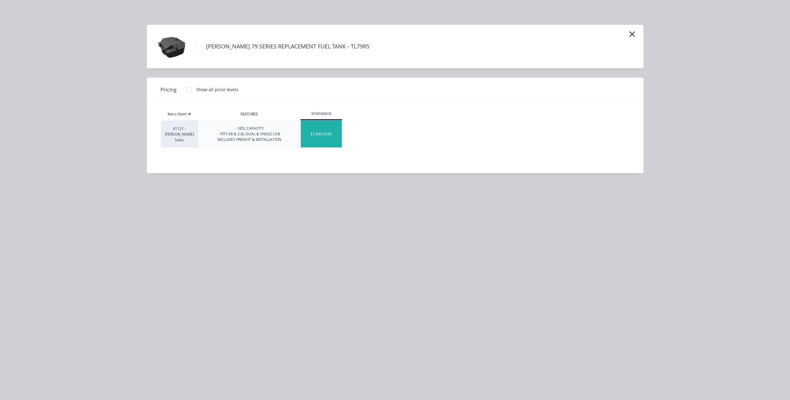
click at [330, 134] on div "$1,843.4545" at bounding box center [321, 134] width 41 height 27
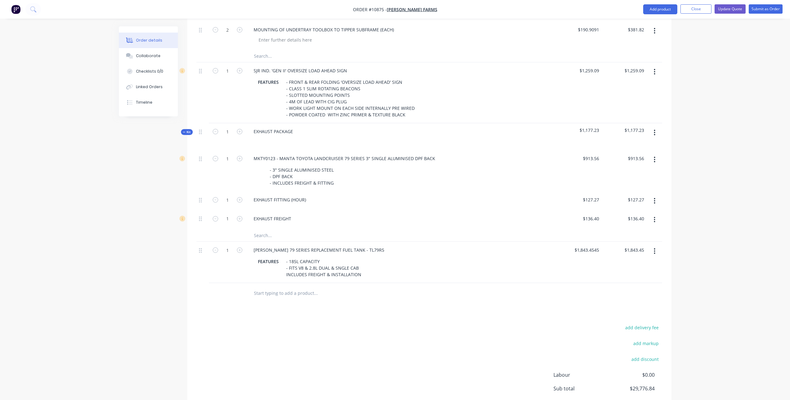
click at [355, 333] on div "add delivery fee add markup add discount Labour $0.00 Sub total $29,776.84 Tax …" at bounding box center [429, 376] width 466 height 106
click at [286, 269] on div "- 185L CAPACITY - FITS V8 & 2.8L DUAL & SNGLE CAB INCLUDES FREIGHT & INSTALLATI…" at bounding box center [324, 268] width 80 height 22
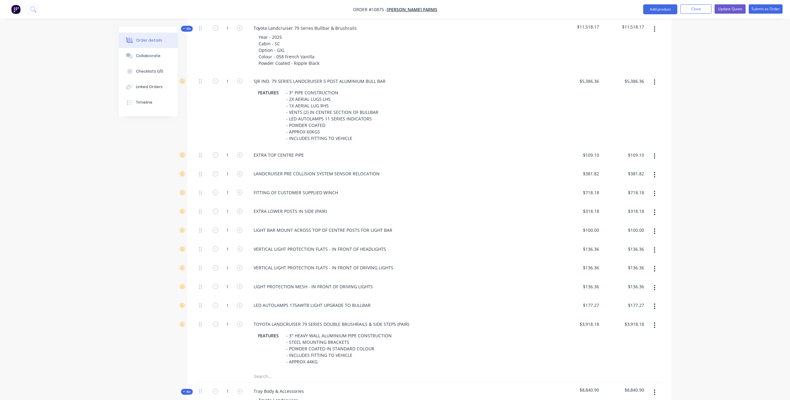
scroll to position [327, 0]
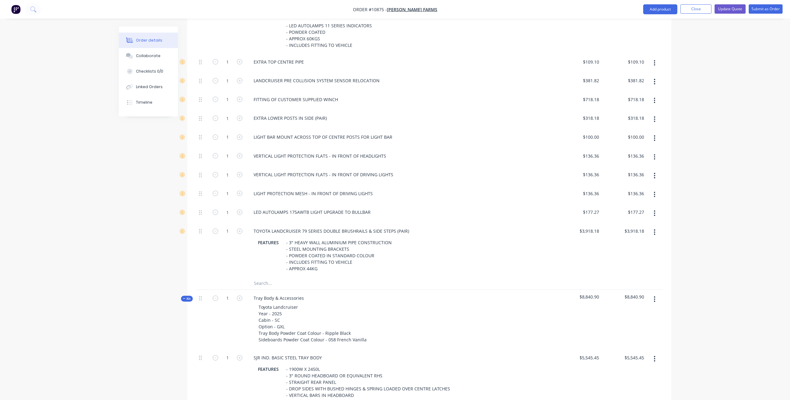
click at [271, 277] on input "text" at bounding box center [316, 283] width 124 height 12
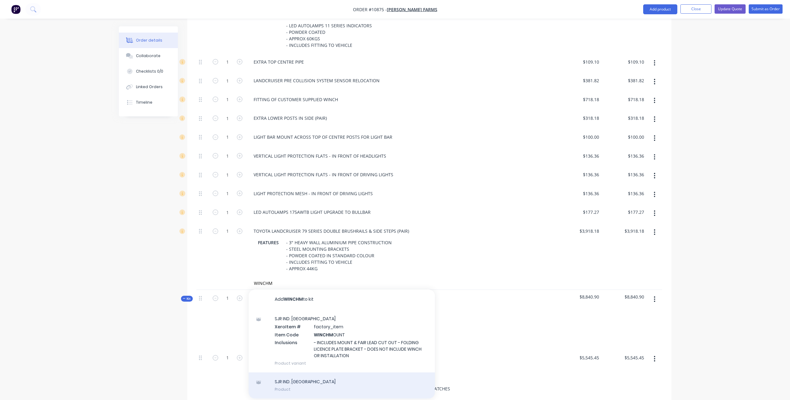
click at [316, 382] on div "SJR IND. BULLBAR WINCH MOUNT Product" at bounding box center [342, 385] width 186 height 26
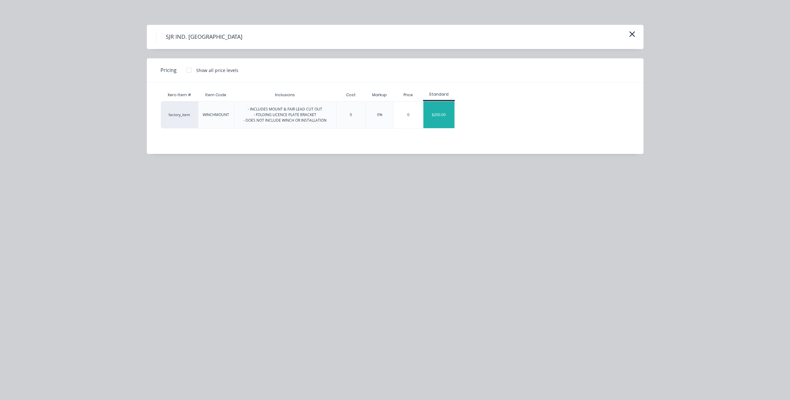
click at [442, 115] on div "$200.00" at bounding box center [438, 114] width 31 height 27
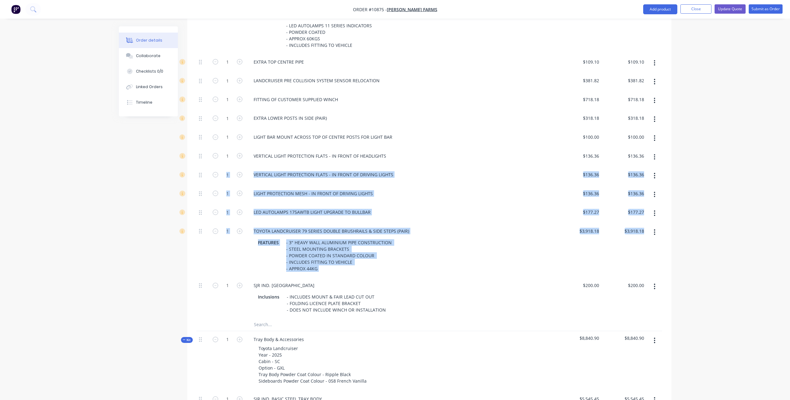
drag, startPoint x: 202, startPoint y: 281, endPoint x: 215, endPoint y: 172, distance: 109.8
click at [215, 172] on div "1 SJR IND. 79 SERIES LANDCRUISER 5 POST ALUMINIUM BULL BAR FEATURES - 3" PIPE C…" at bounding box center [429, 149] width 466 height 339
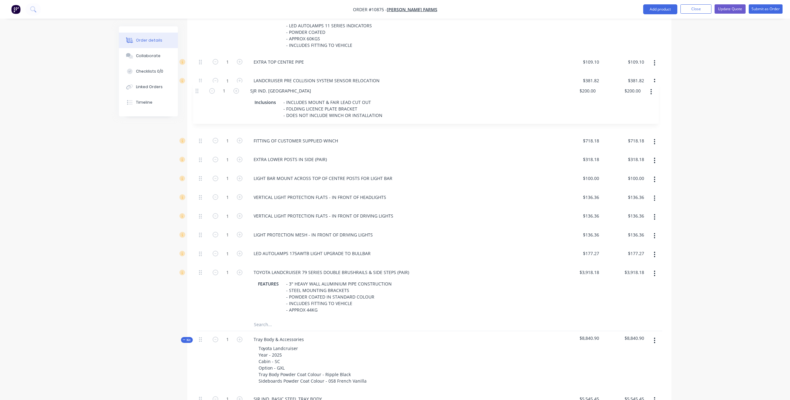
scroll to position [325, 0]
drag, startPoint x: 201, startPoint y: 278, endPoint x: 193, endPoint y: 81, distance: 197.3
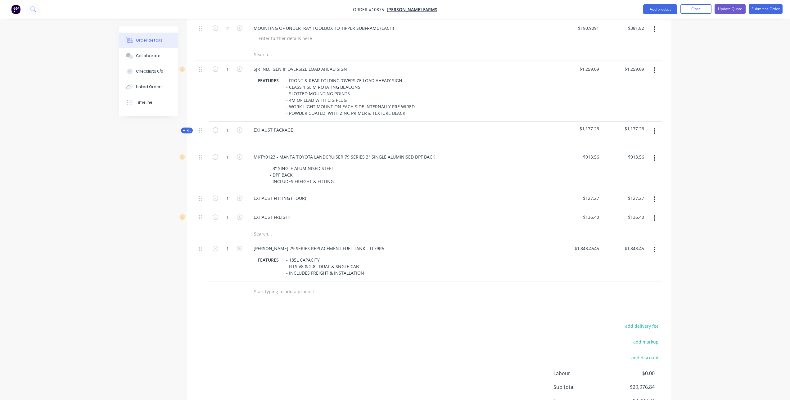
scroll to position [1145, 0]
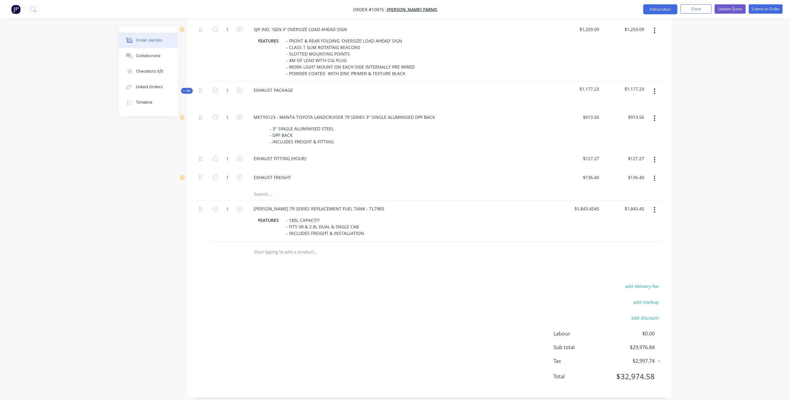
click at [305, 314] on div "add delivery fee add markup add discount Labour $0.00 Sub total $29,976.84 Tax …" at bounding box center [429, 335] width 466 height 106
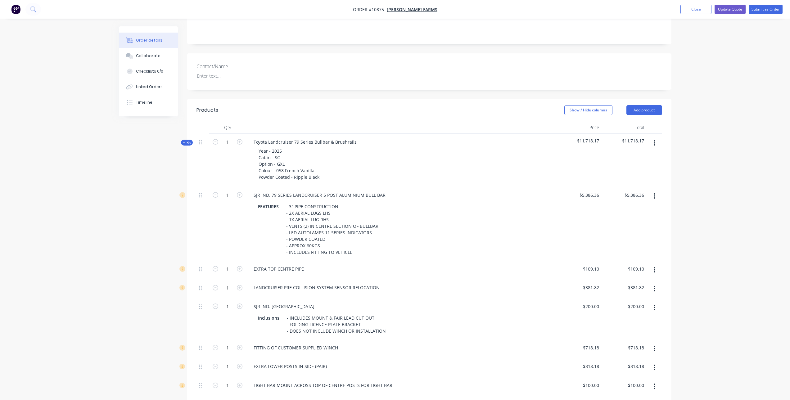
scroll to position [0, 0]
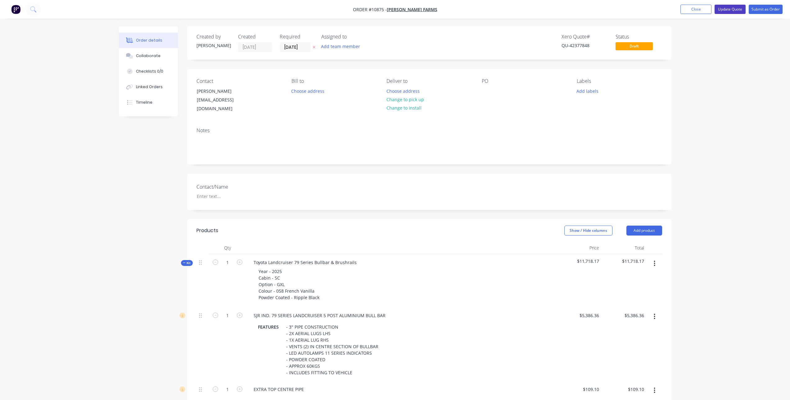
click at [733, 10] on button "Update Quote" at bounding box center [730, 9] width 31 height 9
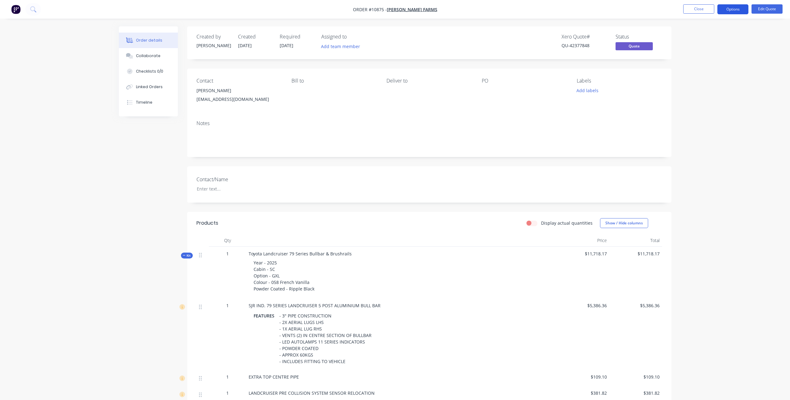
click at [727, 11] on button "Options" at bounding box center [732, 9] width 31 height 10
click at [697, 36] on div "Quote" at bounding box center [714, 37] width 57 height 9
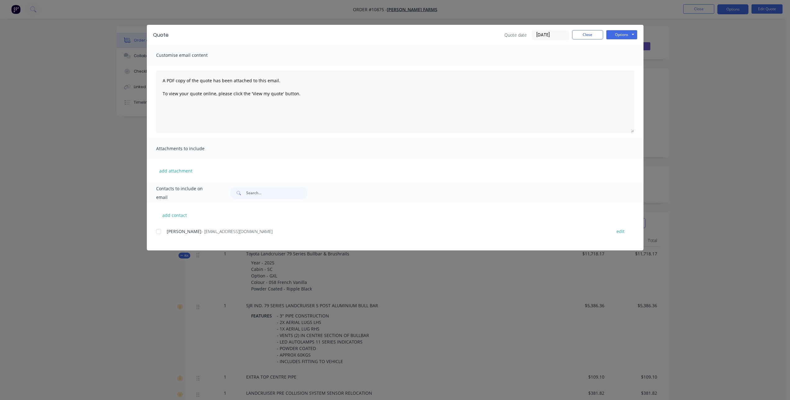
click at [157, 232] on div at bounding box center [158, 231] width 12 height 12
click at [620, 33] on button "Options" at bounding box center [621, 34] width 31 height 9
click at [626, 65] on button "Email" at bounding box center [626, 66] width 40 height 10
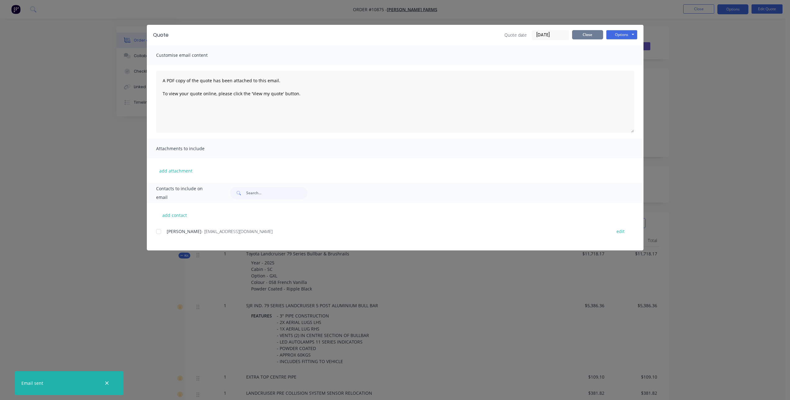
click at [593, 34] on button "Close" at bounding box center [587, 34] width 31 height 9
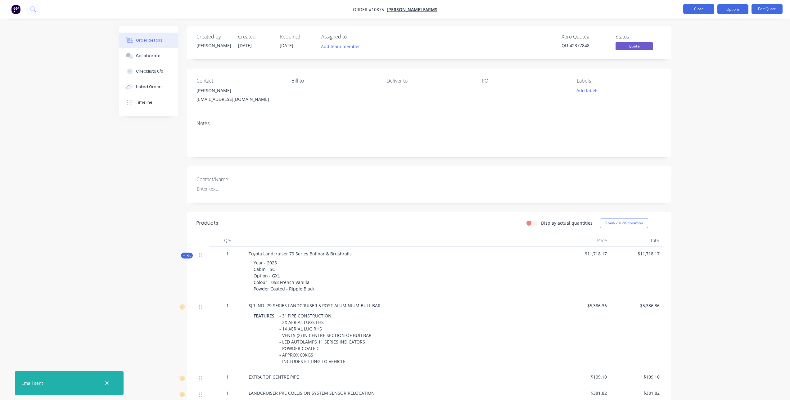
click at [698, 7] on button "Close" at bounding box center [698, 8] width 31 height 9
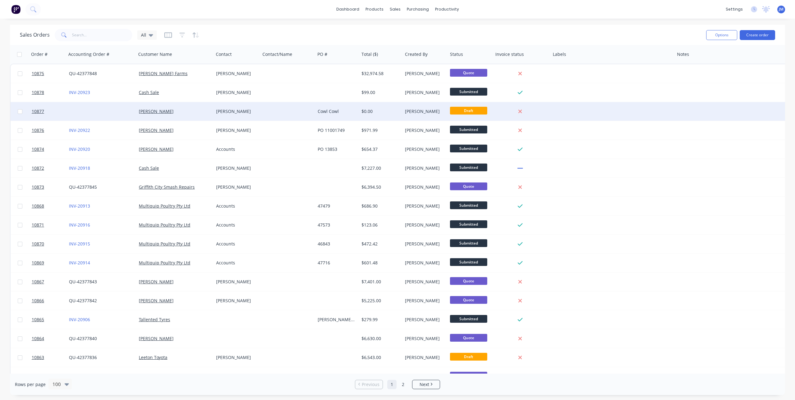
click at [174, 111] on div "[PERSON_NAME]" at bounding box center [173, 111] width 69 height 6
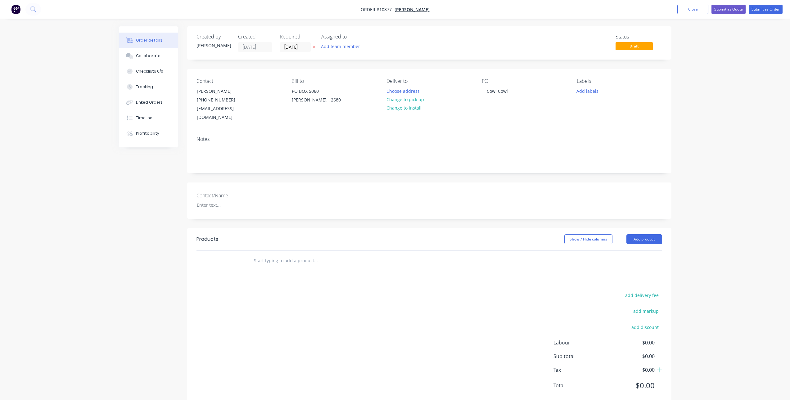
click at [300, 255] on input "text" at bounding box center [316, 261] width 124 height 12
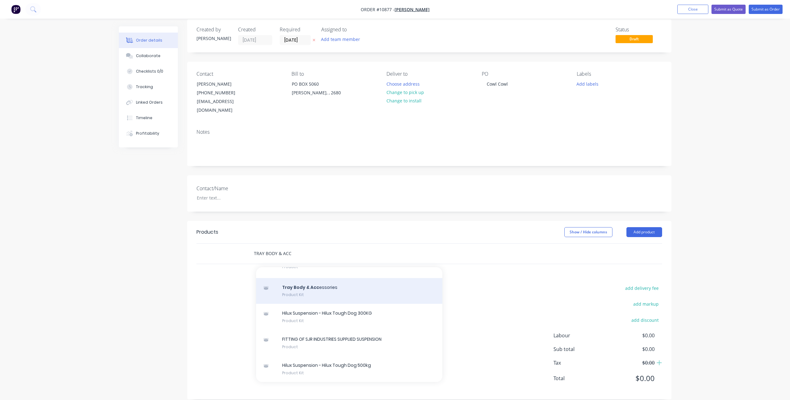
scroll to position [123, 0]
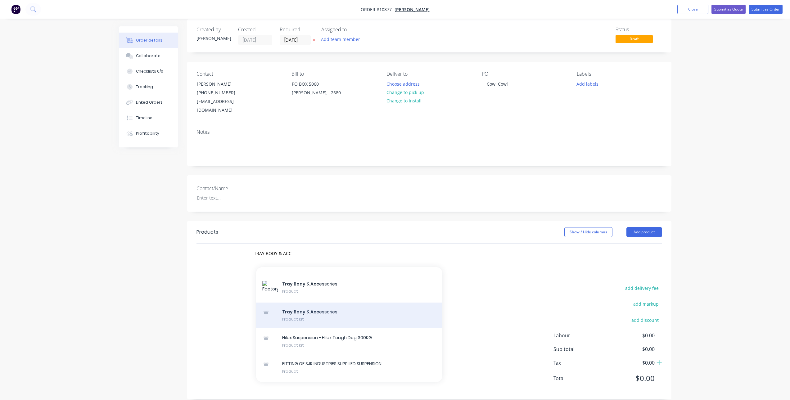
click at [322, 308] on div "Tray Body & Acc essories Product Kit" at bounding box center [349, 316] width 186 height 26
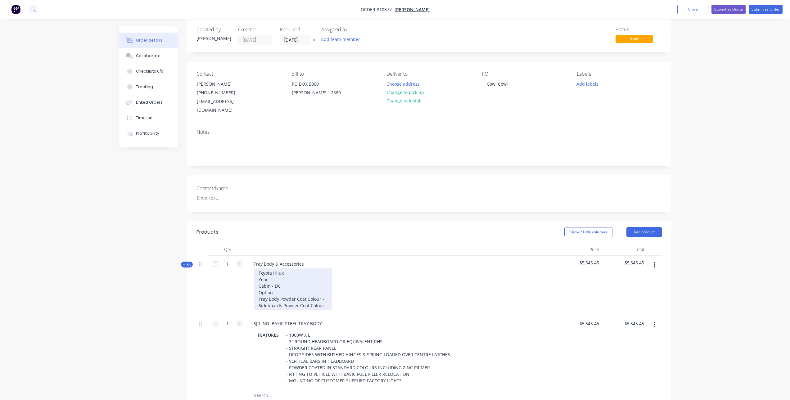
click at [282, 274] on div "Toyota Hilux Year - Cabin - DC Option - Tray Body Powder Coat Colour - Sideboar…" at bounding box center [293, 289] width 79 height 42
click at [280, 272] on div "Toyota Hilux Year - Cabin - DC Option - Tray Body Powder Coat Colour - Sideboar…" at bounding box center [293, 289] width 79 height 42
click at [276, 280] on div "Toyota Hilux Year - 2025 Cabin - DC Option - Tray Body Powder Coat Colour - [ME…" at bounding box center [298, 289] width 89 height 42
click at [281, 286] on div "Toyota Hilux Year - 2025 Cabin - SC Option - Tray Body Powder Coat Colour - [ME…" at bounding box center [298, 289] width 89 height 42
click at [324, 290] on div "Toyota Hilux Year - 2025 Cabin - SC Option - SR Tray Body Powder Coat Colour - …" at bounding box center [298, 289] width 89 height 42
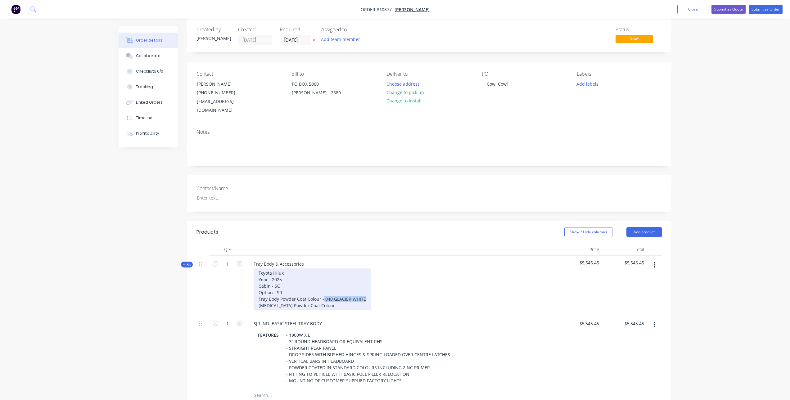
drag, startPoint x: 363, startPoint y: 289, endPoint x: 323, endPoint y: 287, distance: 40.4
click at [323, 287] on div "Toyota Hilux Year - 2025 Cabin - SC Option - SR Tray Body Powder Coat Colour - …" at bounding box center [312, 289] width 117 height 42
copy div "040 GLACIER WHITE"
click at [339, 296] on div "Toyota Hilux Year - 2025 Cabin - SC Option - SR Tray Body Powder Coat Colour - …" at bounding box center [312, 289] width 117 height 42
click at [326, 297] on div "Toyota Hilux Year - 2025 Cabin - SC Option - SR Tray Body Powder Coat Colour - …" at bounding box center [319, 289] width 130 height 42
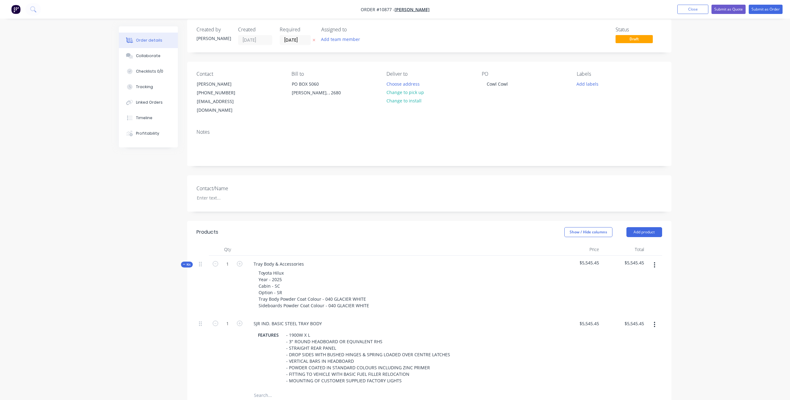
click at [368, 319] on div "SJR IND. BASIC STEEL TRAY BODY" at bounding box center [401, 323] width 305 height 9
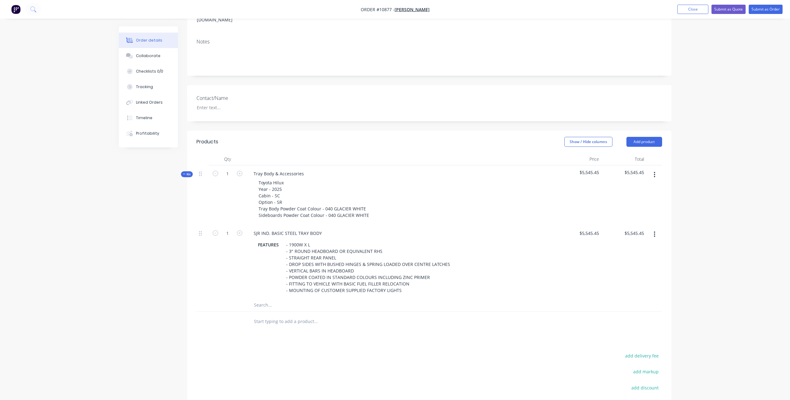
scroll to position [100, 0]
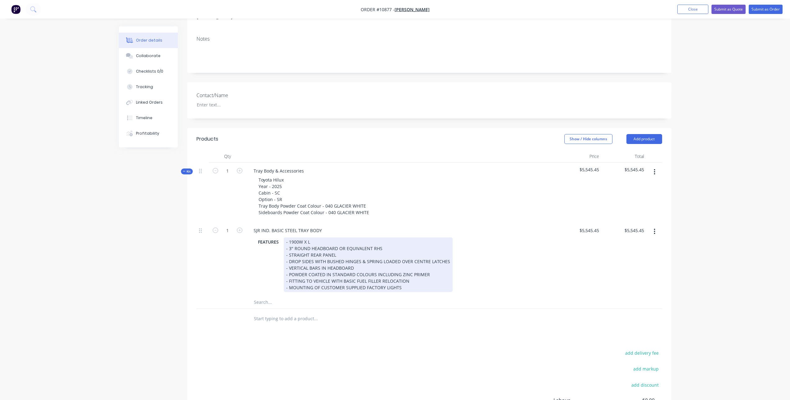
click at [307, 237] on div "- 1900W X L - 3" ROUND HEADBOARD OR EQUIVALENT RHS - STRAIGHT REAR PANEL - DROP…" at bounding box center [368, 264] width 169 height 55
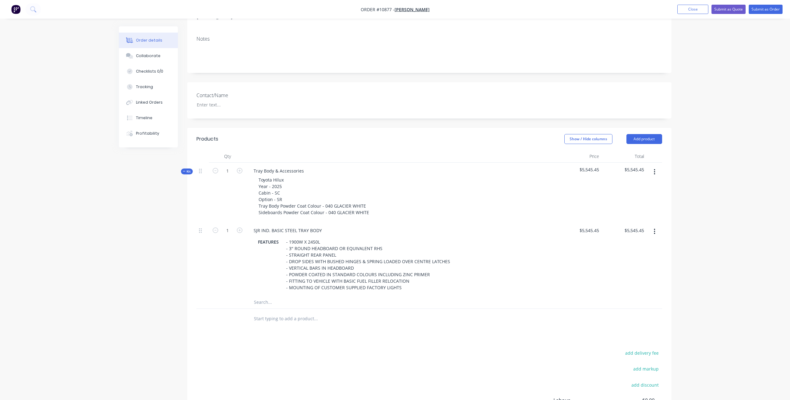
click at [273, 297] on input "text" at bounding box center [316, 302] width 124 height 12
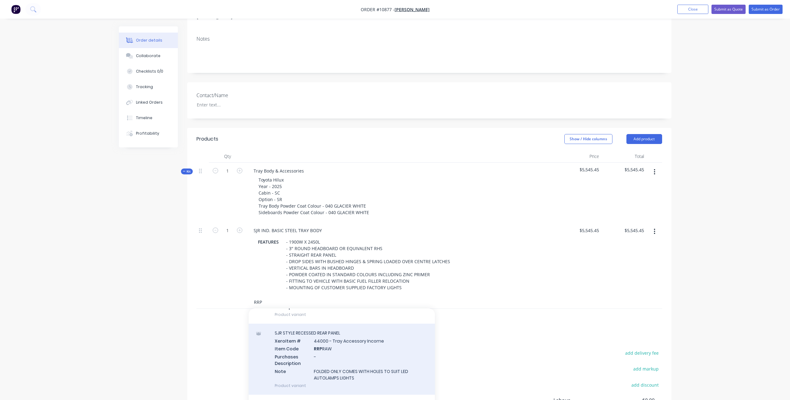
scroll to position [84, 0]
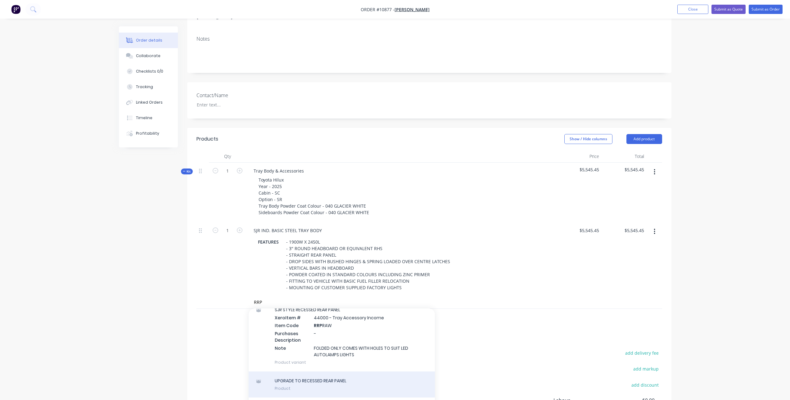
click at [332, 374] on div "UPGRADE TO RECESSED REAR PANEL Product" at bounding box center [342, 385] width 186 height 26
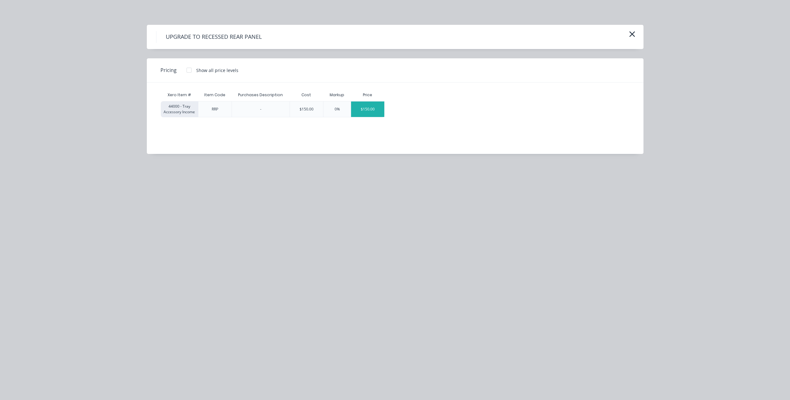
click at [367, 109] on div "$150.00" at bounding box center [367, 109] width 33 height 16
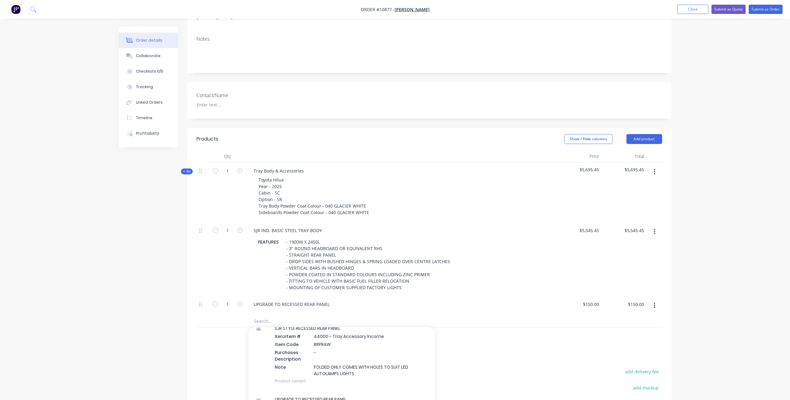
scroll to position [131, 0]
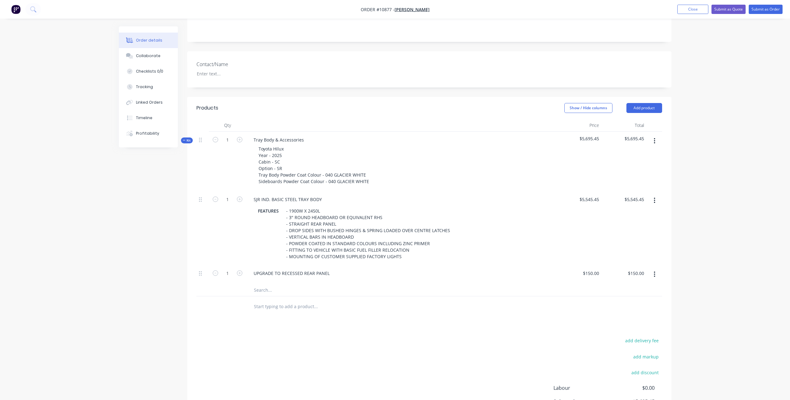
click at [276, 284] on input "text" at bounding box center [316, 290] width 124 height 12
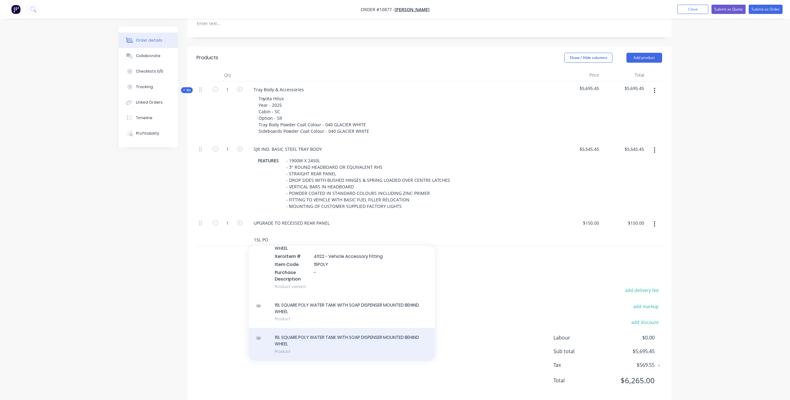
scroll to position [184, 0]
click at [327, 332] on div "15L SQUARE POLY WATER TANK WITH SOAP DISPENSER MOUNTED BEHIND WHEEL Product" at bounding box center [342, 342] width 186 height 33
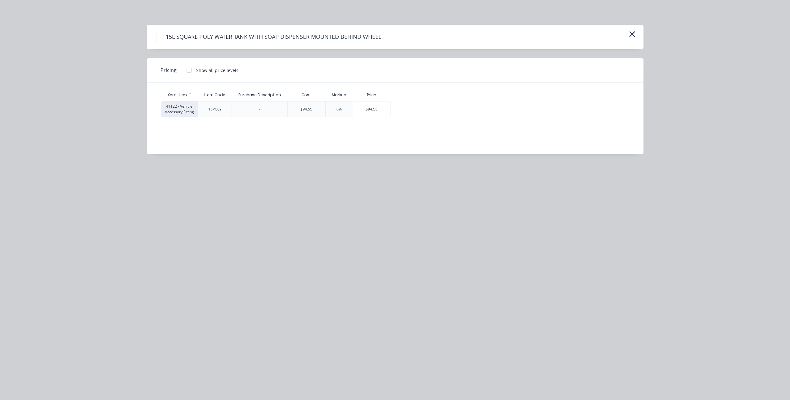
click at [188, 68] on div at bounding box center [189, 70] width 12 height 12
click at [361, 107] on div "$94.55" at bounding box center [371, 109] width 37 height 16
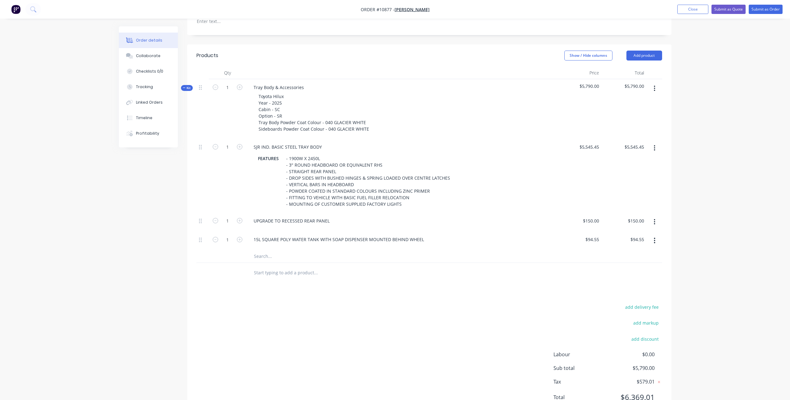
click at [284, 250] on input "text" at bounding box center [316, 256] width 124 height 12
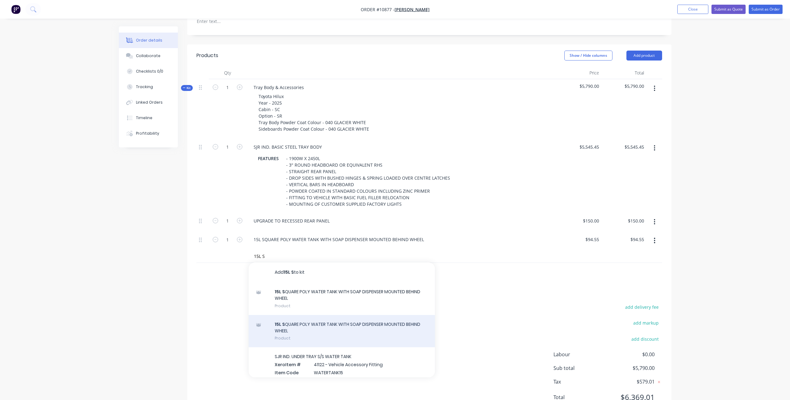
click at [312, 317] on div "15L S QUARE POLY WATER TANK WITH SOAP DISPENSER MOUNTED BEHIND WHEEL Product" at bounding box center [342, 331] width 186 height 33
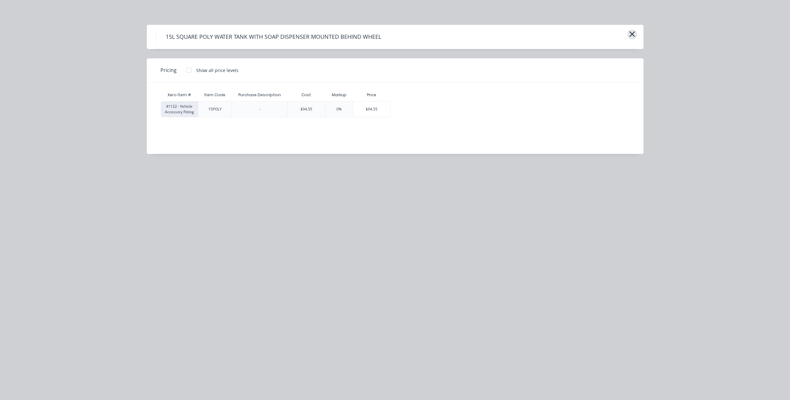
click at [632, 38] on icon "button" at bounding box center [632, 34] width 7 height 9
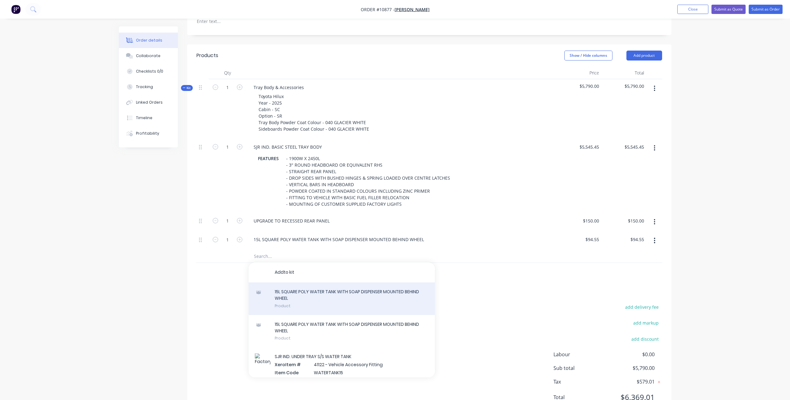
click at [311, 293] on div "1 5 L S Q U A R E P O L Y W A T E R T A N K W I T H S O A P D I S P E N S E R M…" at bounding box center [342, 298] width 186 height 33
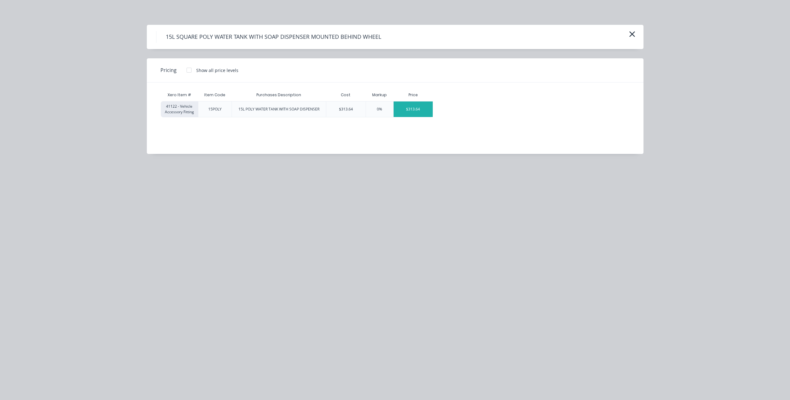
click at [412, 104] on div "$313.64" at bounding box center [413, 109] width 39 height 16
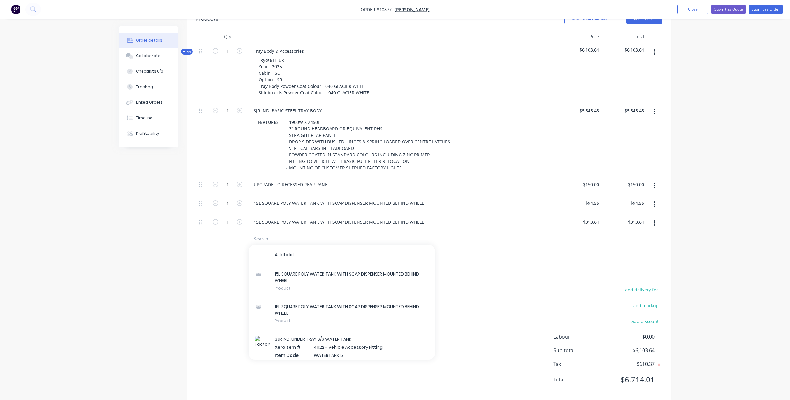
scroll to position [221, 0]
click at [655, 200] on icon "button" at bounding box center [654, 203] width 1 height 6
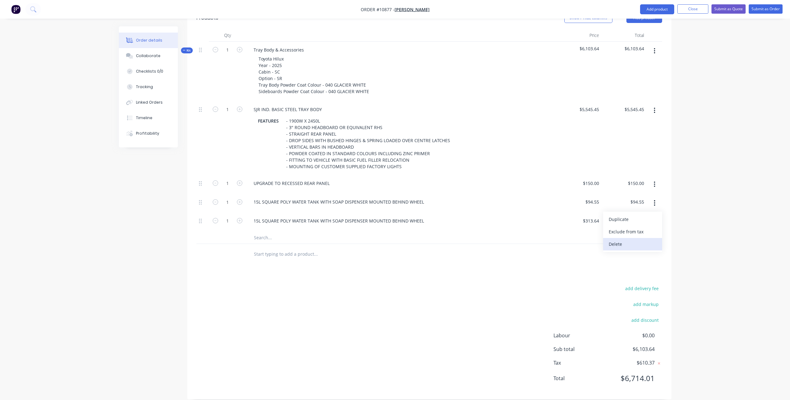
click at [625, 240] on div "Delete" at bounding box center [633, 244] width 48 height 9
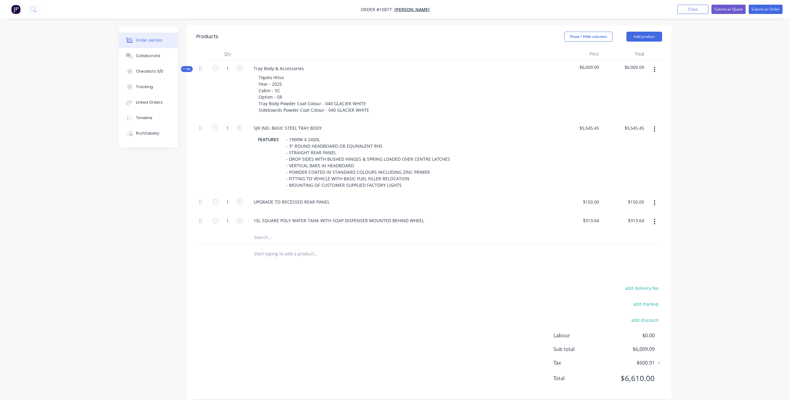
click at [284, 231] on input "text" at bounding box center [316, 237] width 124 height 12
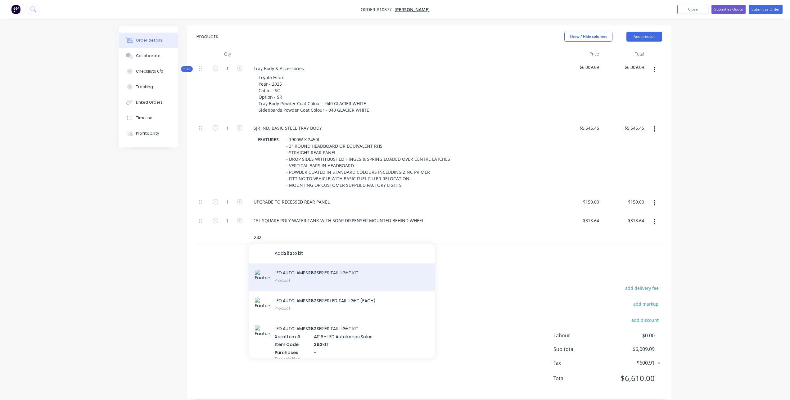
click at [328, 264] on div "LED AUTOLAMPS 282 SERIES TAIL LIGHT KIT Product" at bounding box center [342, 278] width 186 height 28
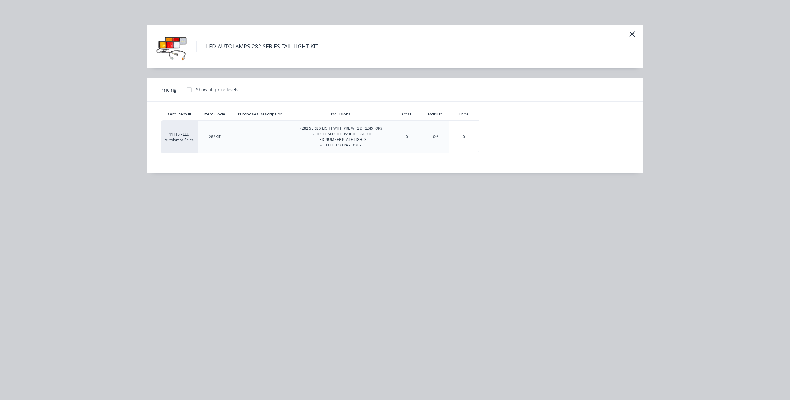
scroll to position [212, 0]
click at [633, 35] on icon "button" at bounding box center [632, 34] width 7 height 9
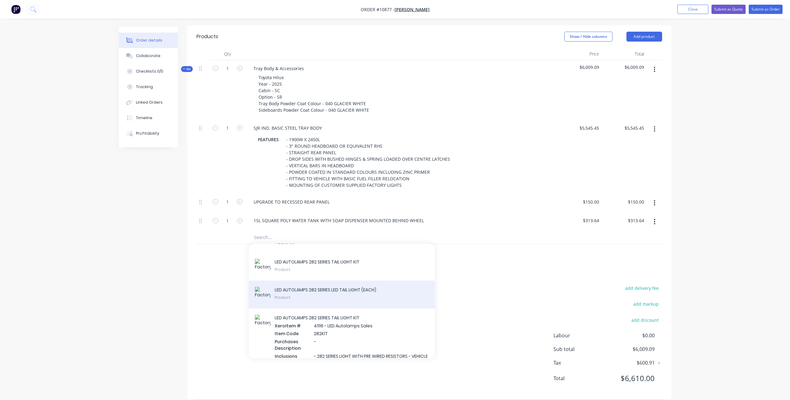
scroll to position [0, 0]
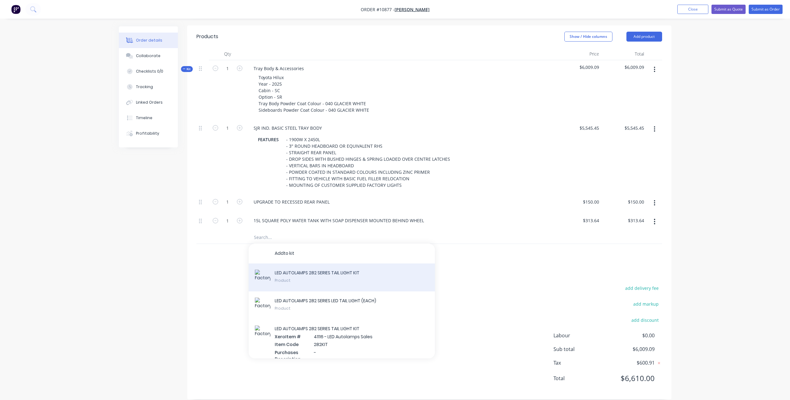
click at [329, 264] on div "L E D A U T O L A M P S 2 8 2 S E R I E S T A I L L I G H T K I T Product" at bounding box center [342, 278] width 186 height 28
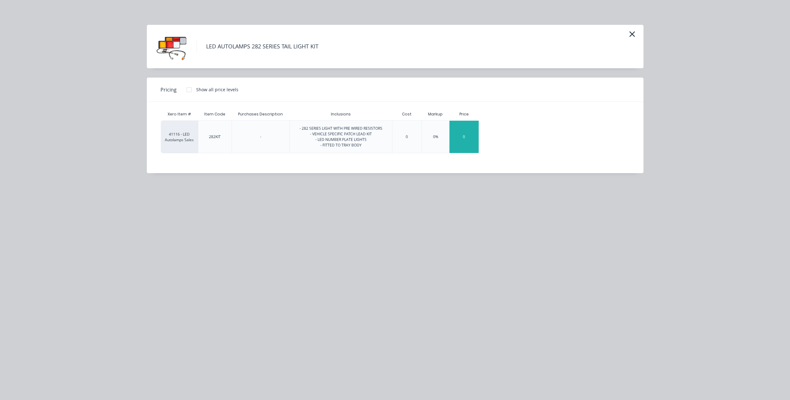
click at [471, 138] on div "0" at bounding box center [463, 137] width 29 height 32
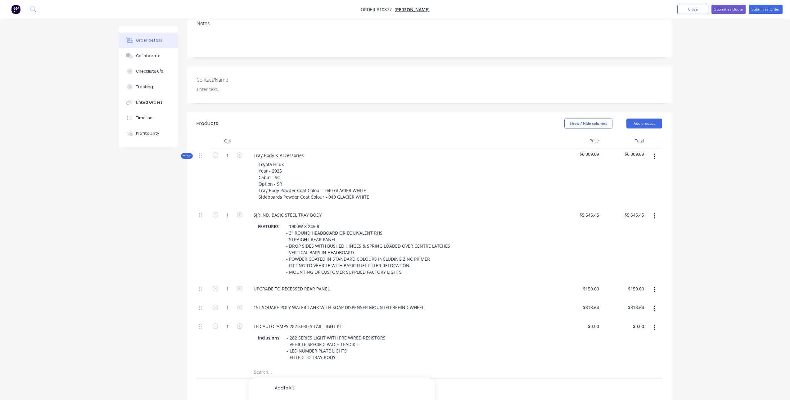
scroll to position [16, 0]
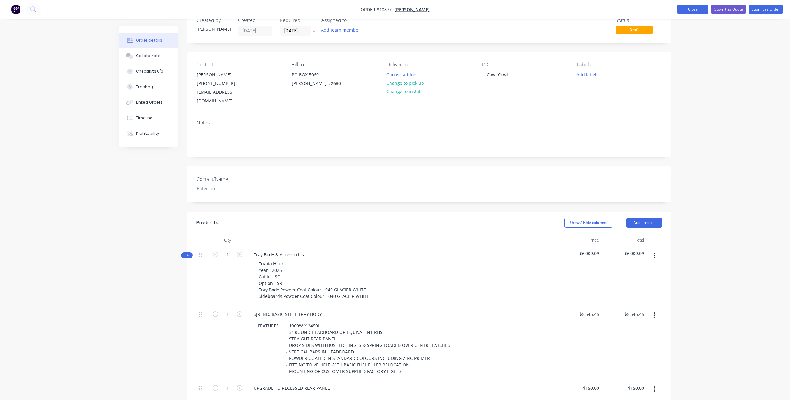
click at [692, 11] on button "Close" at bounding box center [692, 9] width 31 height 9
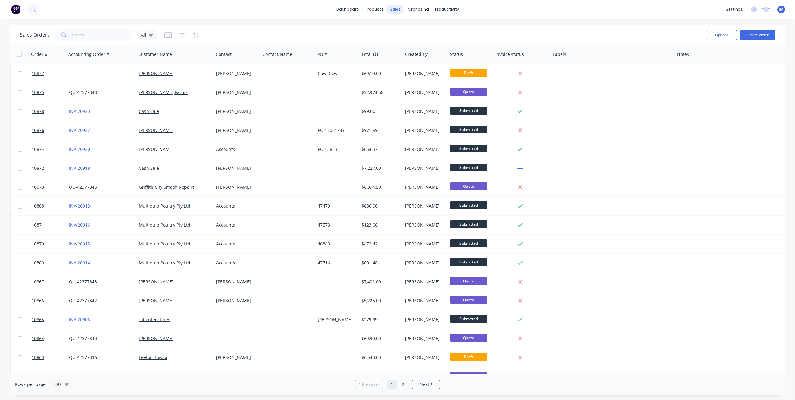
click at [393, 9] on div "sales" at bounding box center [394, 9] width 17 height 9
click at [378, 28] on div at bounding box center [375, 30] width 9 height 6
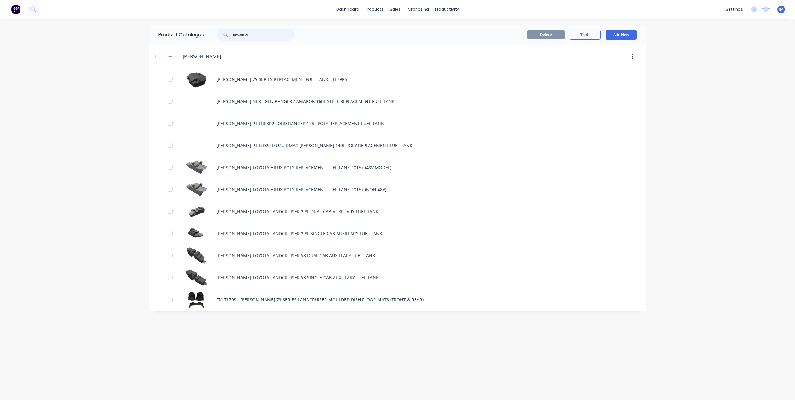
drag, startPoint x: 256, startPoint y: 34, endPoint x: 213, endPoint y: 36, distance: 43.2
click at [214, 36] on div "brown d" at bounding box center [252, 35] width 84 height 12
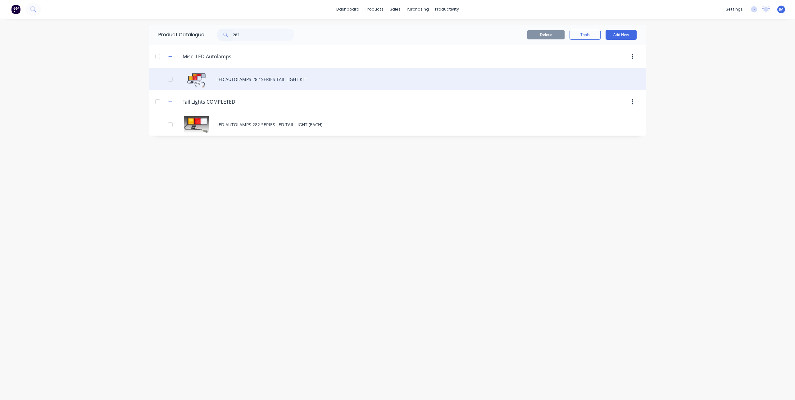
click at [270, 80] on div "LED AUTOLAMPS 282 SERIES TAIL LIGHT KIT" at bounding box center [397, 79] width 497 height 22
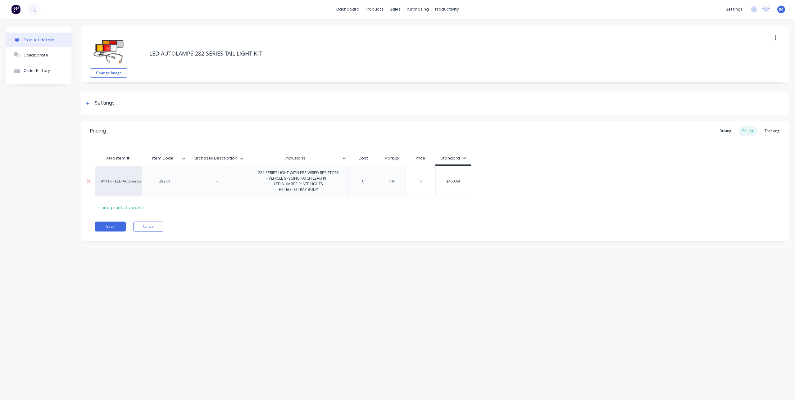
click at [428, 187] on div "0" at bounding box center [420, 182] width 31 height 16
click at [449, 183] on input "$463.64" at bounding box center [452, 181] width 35 height 6
click at [418, 179] on input "0" at bounding box center [420, 181] width 31 height 6
paste input "$463.64"
click at [443, 215] on div "Pricing Buying Selling Tracking Xero Item # Item Code Purchases Description Inc…" at bounding box center [435, 181] width 708 height 120
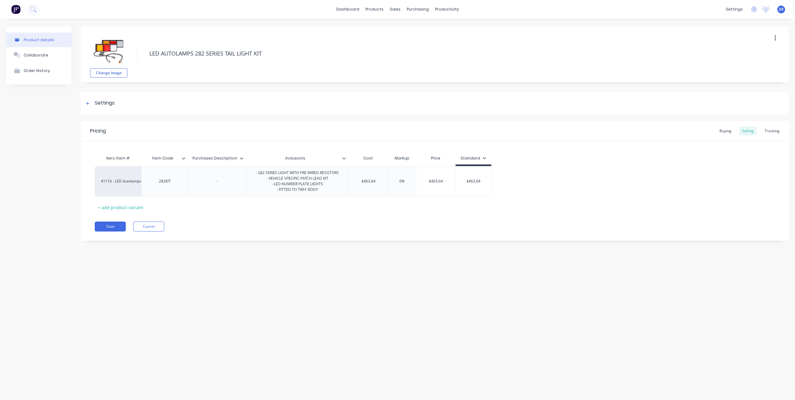
click at [384, 218] on div "Pricing Buying Selling Tracking Xero Item # Item Code Purchases Description Inc…" at bounding box center [435, 181] width 708 height 120
click at [114, 226] on button "Save" at bounding box center [110, 227] width 31 height 10
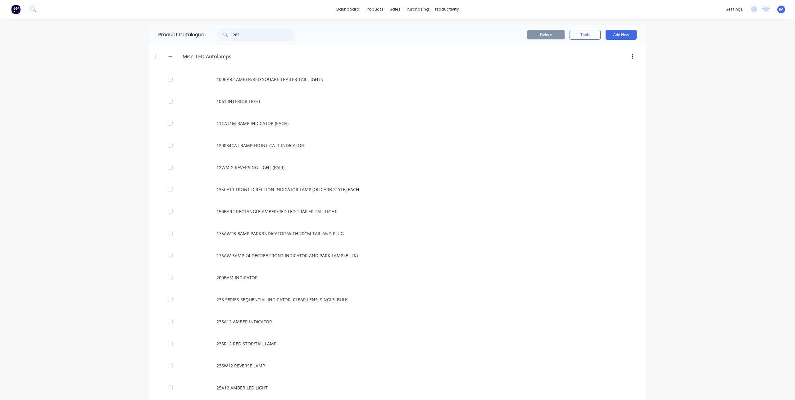
click at [219, 41] on div "Product Catalogue 282" at bounding box center [229, 35] width 161 height 20
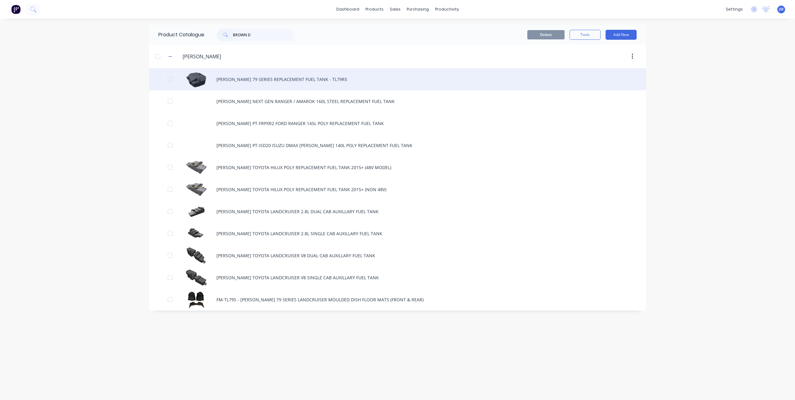
click at [241, 81] on div "[PERSON_NAME] 79 SERIES REPLACEMENT FUEL TANK - TL79R5" at bounding box center [397, 79] width 497 height 22
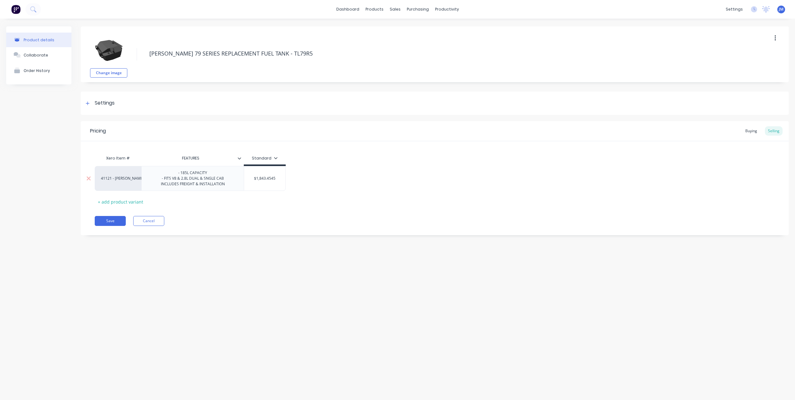
click at [162, 188] on div "- 185L CAPACITY - FITS V8 & 2.8L DUAL & SNGLE CAB INCLUDES FREIGHT & INSTALLATI…" at bounding box center [193, 178] width 74 height 19
click at [160, 187] on div "- 185L CAPACITY - FITS V8 & 2.8L DUAL & SNGLE CAB INCLUDES FREIGHT & INSTALLATI…" at bounding box center [193, 178] width 74 height 19
click at [107, 221] on button "Save" at bounding box center [110, 221] width 31 height 10
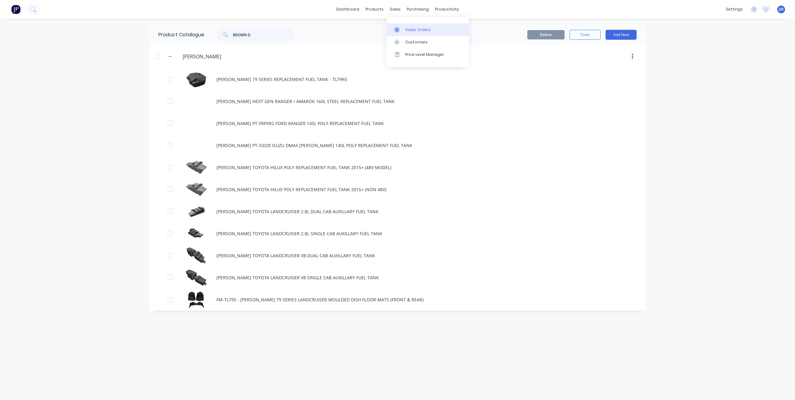
click at [404, 27] on link "Sales Orders" at bounding box center [427, 29] width 82 height 12
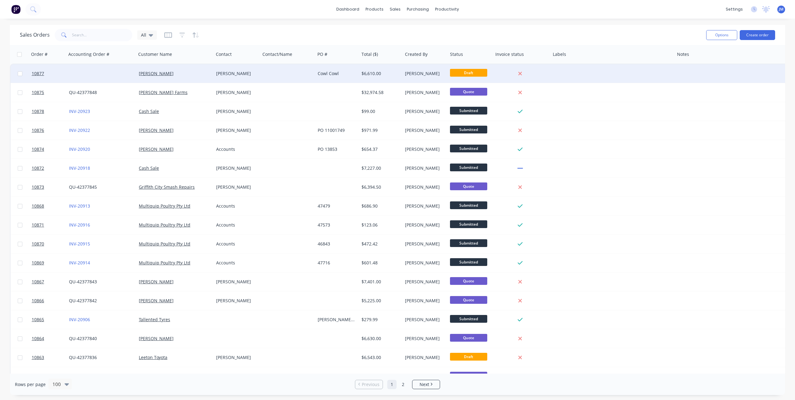
click at [185, 73] on div "[PERSON_NAME]" at bounding box center [173, 73] width 69 height 6
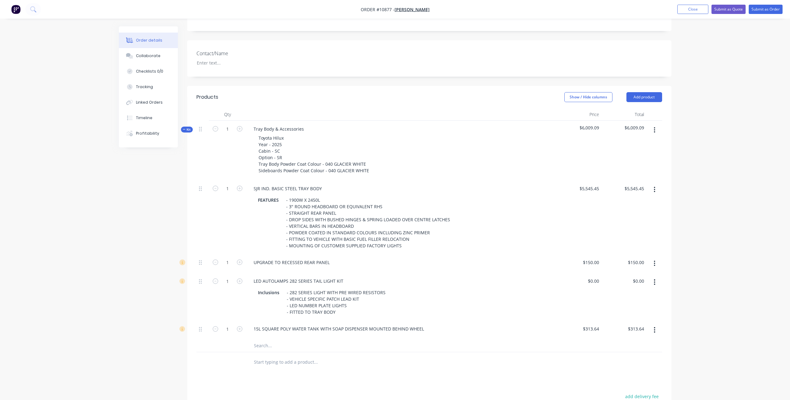
scroll to position [186, 0]
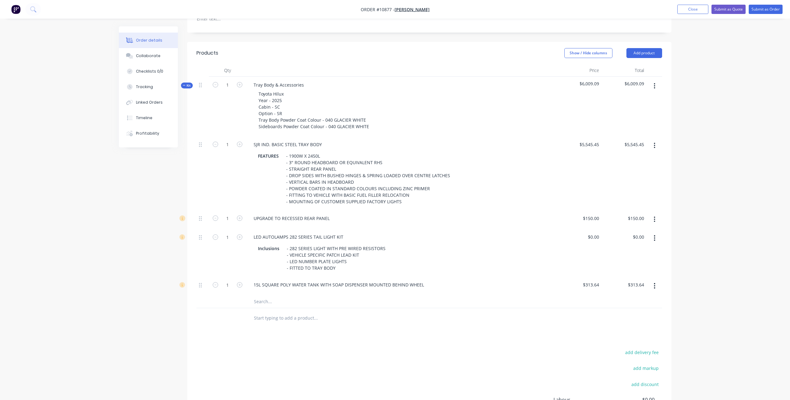
click at [656, 232] on button "button" at bounding box center [654, 237] width 15 height 11
click at [626, 250] on div "Duplicate" at bounding box center [633, 254] width 48 height 9
click at [268, 343] on input "text" at bounding box center [316, 349] width 124 height 12
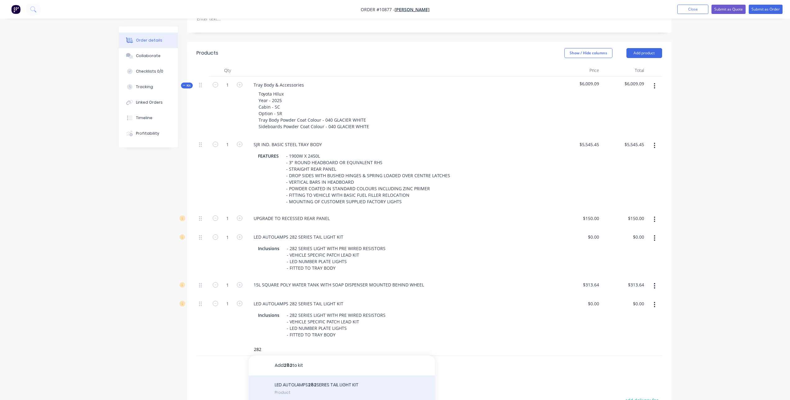
click at [301, 377] on div "LED AUTOLAMPS 282 SERIES TAIL LIGHT KIT Product" at bounding box center [342, 390] width 186 height 28
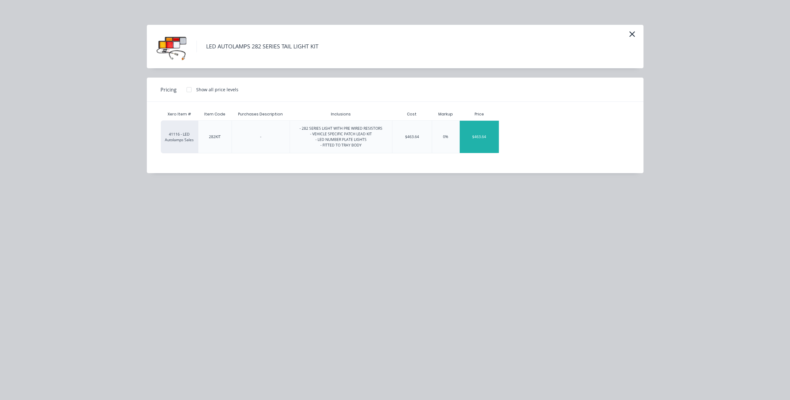
click at [486, 135] on div "$463.64" at bounding box center [479, 137] width 39 height 32
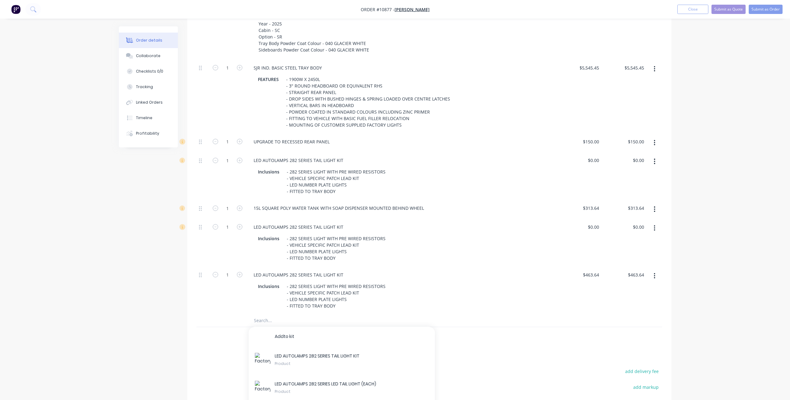
scroll to position [279, 0]
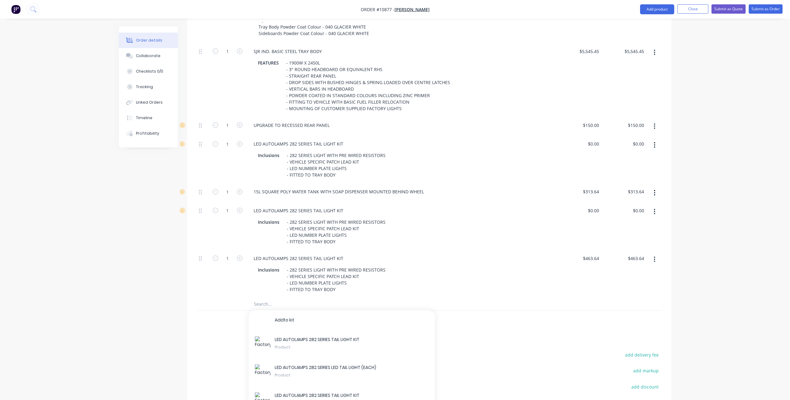
click at [659, 139] on button "button" at bounding box center [654, 144] width 15 height 11
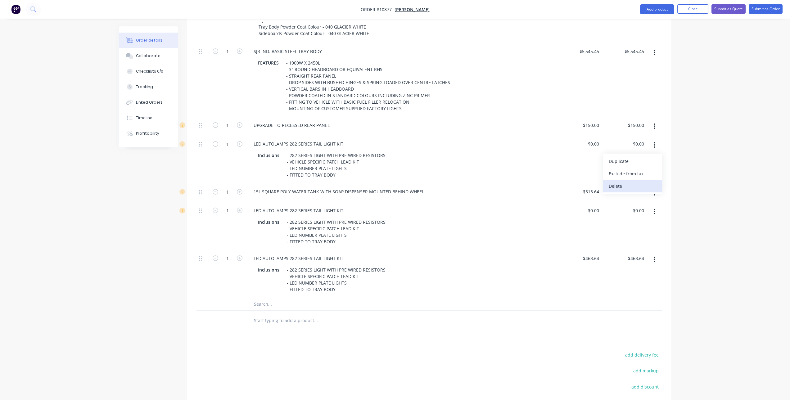
click at [638, 182] on div "Delete" at bounding box center [633, 186] width 48 height 9
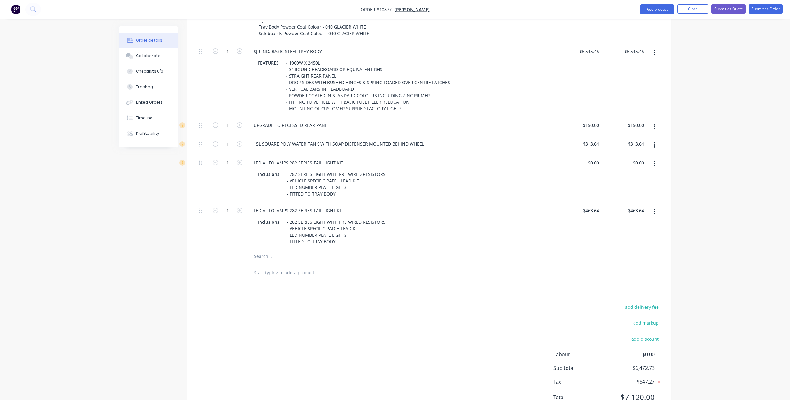
click at [656, 158] on button "button" at bounding box center [654, 163] width 15 height 11
click at [634, 201] on div "Delete" at bounding box center [633, 205] width 48 height 9
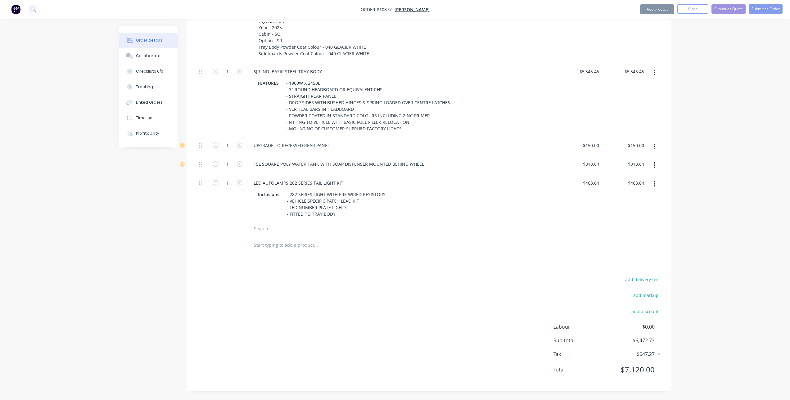
scroll to position [250, 0]
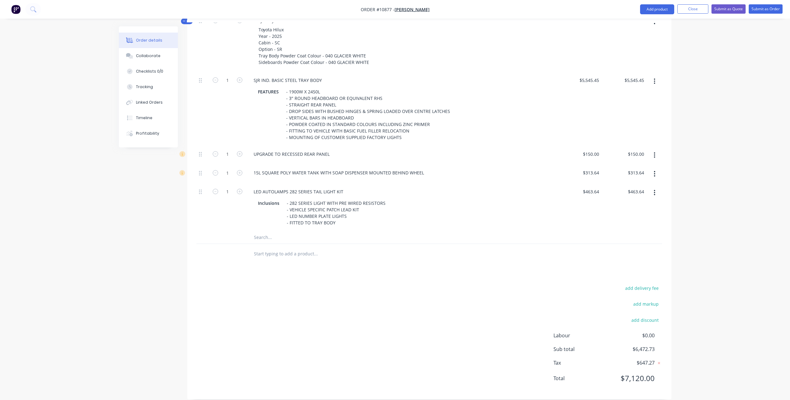
click at [406, 248] on div at bounding box center [342, 254] width 186 height 12
click at [270, 231] on input "text" at bounding box center [316, 237] width 124 height 12
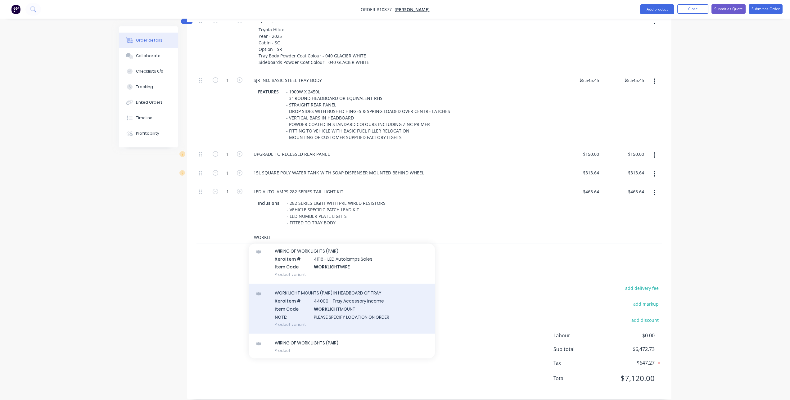
scroll to position [49, 0]
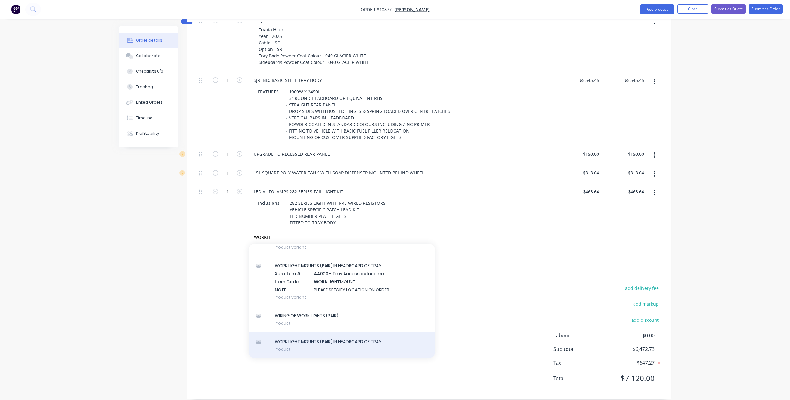
click at [350, 334] on div "WORK LIGHT MOUNTS (PAIR) IN HEADBOARD OF TRAY Product" at bounding box center [342, 345] width 186 height 26
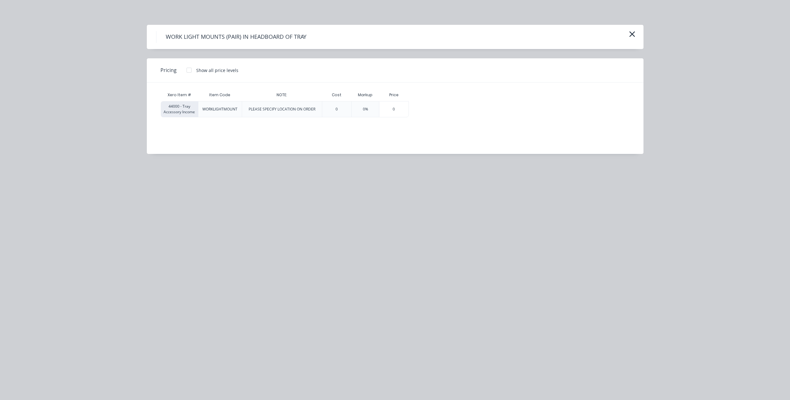
click at [187, 70] on div at bounding box center [189, 70] width 12 height 12
click at [430, 108] on div "$100.00" at bounding box center [424, 109] width 31 height 16
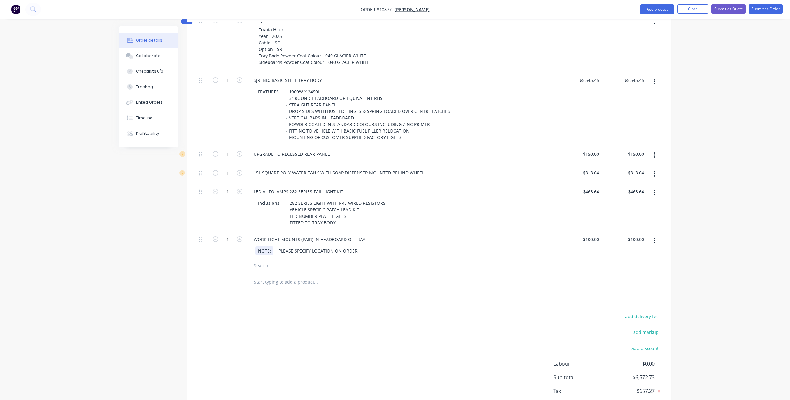
click at [269, 246] on div "NOTE:" at bounding box center [264, 250] width 18 height 9
drag, startPoint x: 269, startPoint y: 243, endPoint x: 256, endPoint y: 243, distance: 13.3
click at [256, 246] on div "NOTE:" at bounding box center [264, 250] width 18 height 9
click at [353, 246] on div "PLEASE SPECIFY LOCATION ON ORDER" at bounding box center [328, 250] width 84 height 9
drag, startPoint x: 366, startPoint y: 241, endPoint x: 264, endPoint y: 240, distance: 101.8
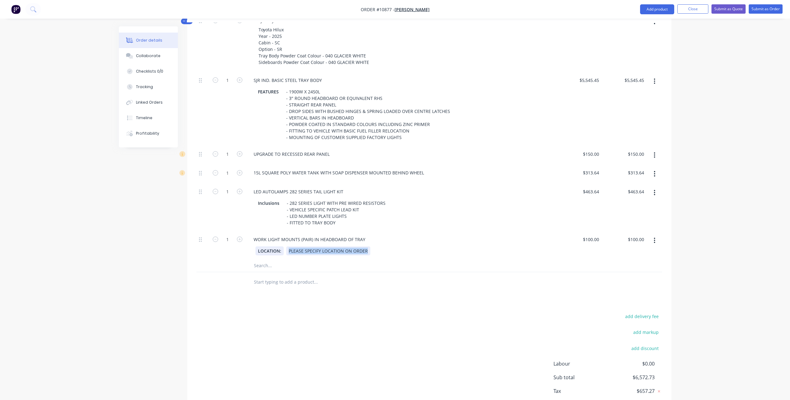
click at [264, 246] on div "LOCATION: PLEASE SPECIFY LOCATION ON ORDER" at bounding box center [399, 250] width 289 height 9
click at [228, 85] on input "1" at bounding box center [227, 80] width 16 height 9
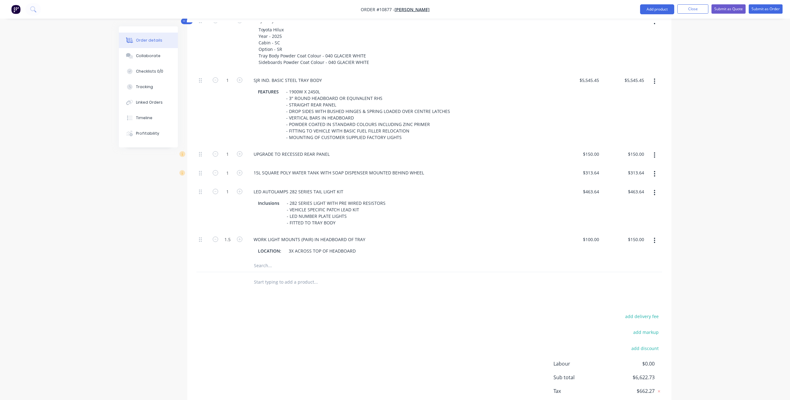
click at [250, 292] on div "Products Show / Hide columns Add product Qty Price Total Kit 1 Tray Body & Acce…" at bounding box center [429, 203] width 484 height 450
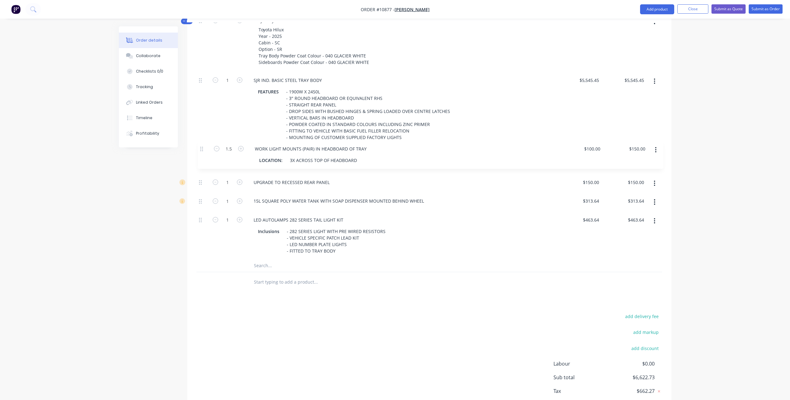
drag, startPoint x: 201, startPoint y: 233, endPoint x: 201, endPoint y: 147, distance: 85.7
click at [201, 147] on div "1 SJR IND. BASIC STEEL TRAY BODY FEATURES - 1900W X 2450L - 3" ROUND HEADBOARD …" at bounding box center [429, 165] width 466 height 187
click at [272, 259] on input "text" at bounding box center [316, 265] width 124 height 12
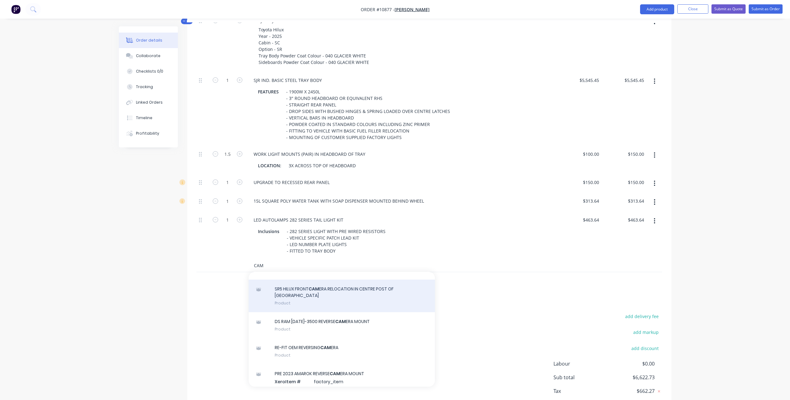
scroll to position [217, 0]
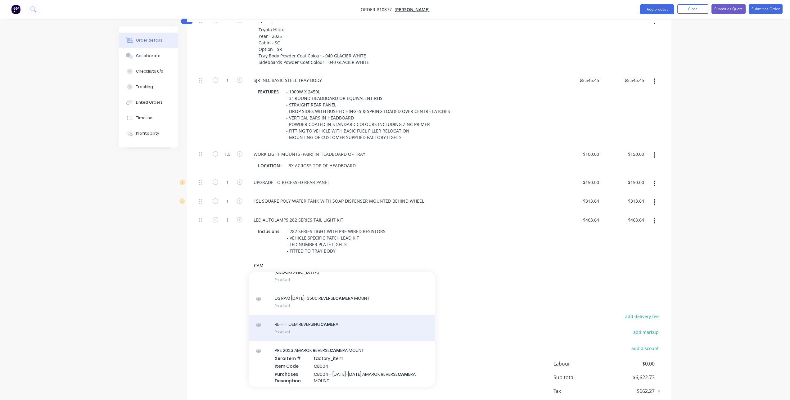
click at [366, 322] on div "RE-FIT OEM REVERSING CAM ERA Product" at bounding box center [342, 328] width 186 height 26
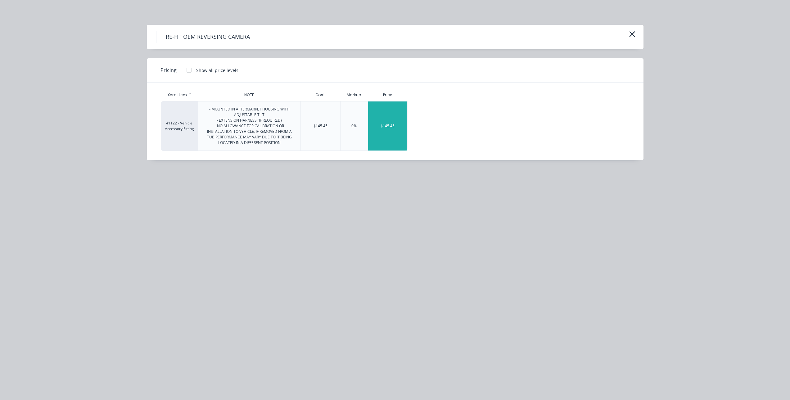
click at [391, 114] on div "$145.45" at bounding box center [387, 125] width 39 height 49
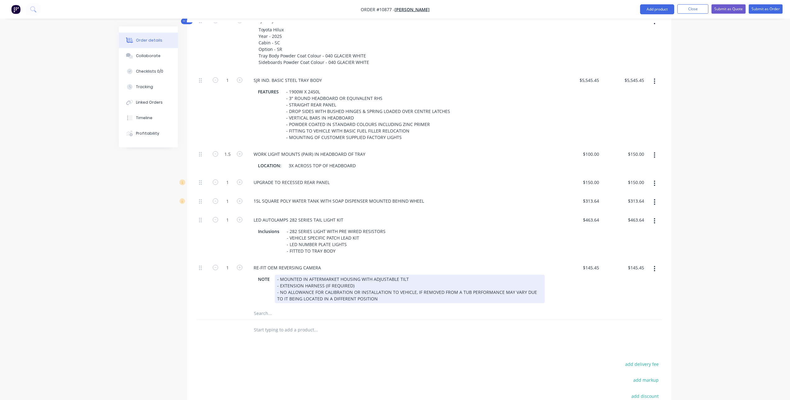
click at [376, 275] on div "- MOUNTED IN AFTERMARKET HOUSING WITH ADJUSTABLE TILT - EXTENSION HARNESS (IF R…" at bounding box center [410, 289] width 270 height 29
drag, startPoint x: 363, startPoint y: 277, endPoint x: 268, endPoint y: 266, distance: 95.1
click at [268, 275] on div "NOTE - MOUNTED IN AFTERMARKET HOUSING WITH ADJUSTABLE TILT - EXTENSION HARNESS …" at bounding box center [399, 289] width 289 height 29
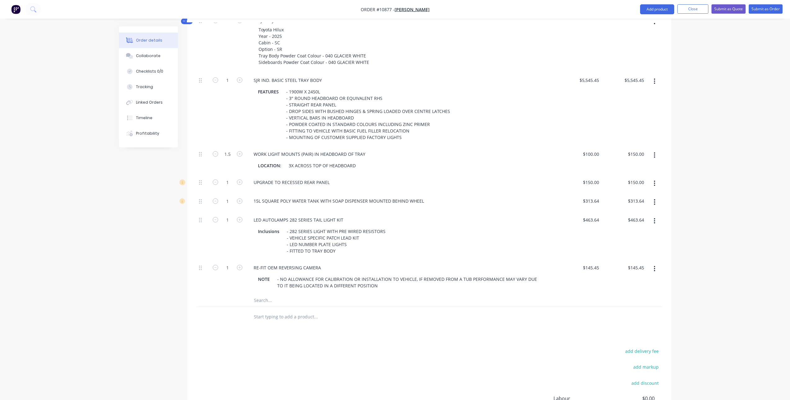
click at [408, 347] on div "add delivery fee add markup add discount Labour $0.00 Sub total $6,768.18 Tax $…" at bounding box center [429, 400] width 466 height 106
click at [389, 275] on div "- NO ALLOWANCE FOR CALIBRATION OR INSTALLATION TO VEHICLE, IF REMOVED FROM A TU…" at bounding box center [410, 283] width 270 height 16
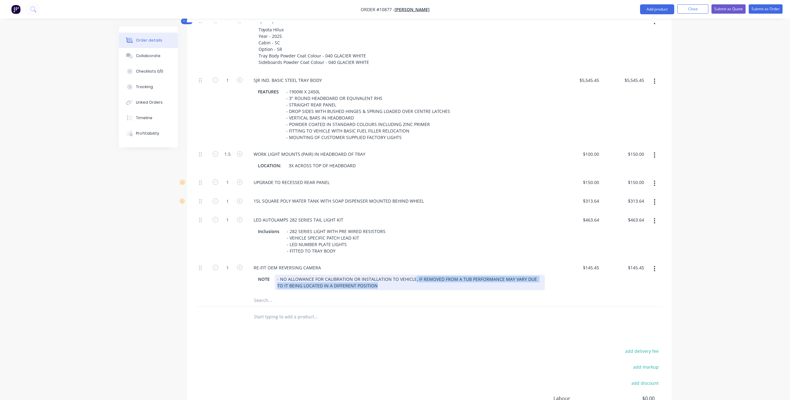
drag, startPoint x: 413, startPoint y: 271, endPoint x: 470, endPoint y: 277, distance: 57.4
click at [470, 277] on div "- NO ALLOWANCE FOR CALIBRATION OR INSTALLATION TO VEHICLE, IF REMOVED FROM A TU…" at bounding box center [410, 283] width 270 height 16
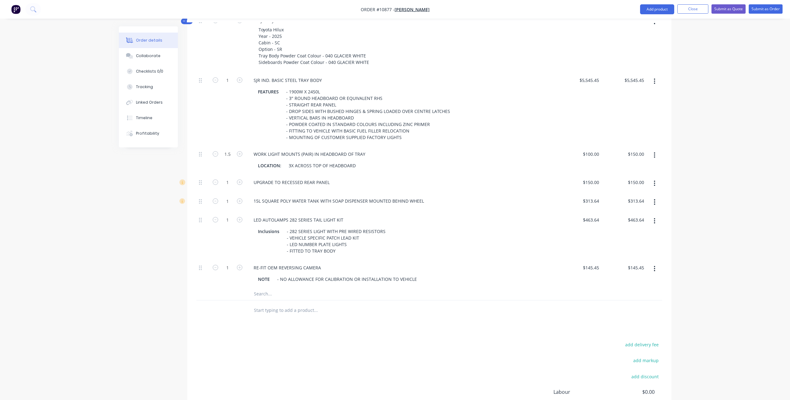
click at [370, 310] on div at bounding box center [357, 310] width 223 height 20
click at [321, 263] on div "RE-FIT OEM REVERSING CAMERA" at bounding box center [287, 267] width 77 height 9
click at [416, 341] on div "add delivery fee add markup add discount Labour $0.00 Sub total $6,768.18 Tax $…" at bounding box center [429, 394] width 466 height 106
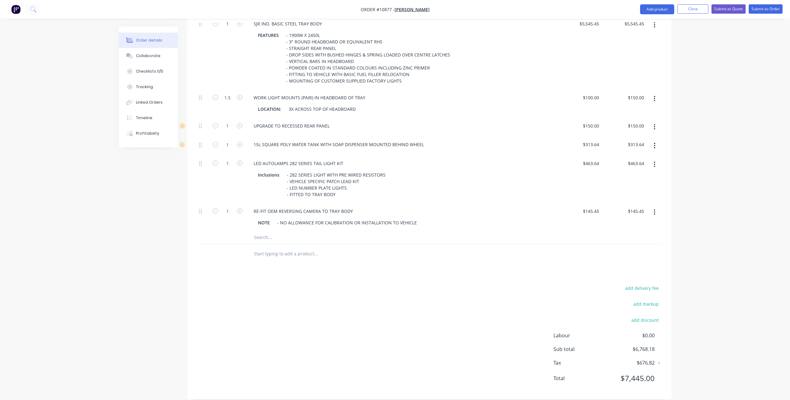
scroll to position [214, 0]
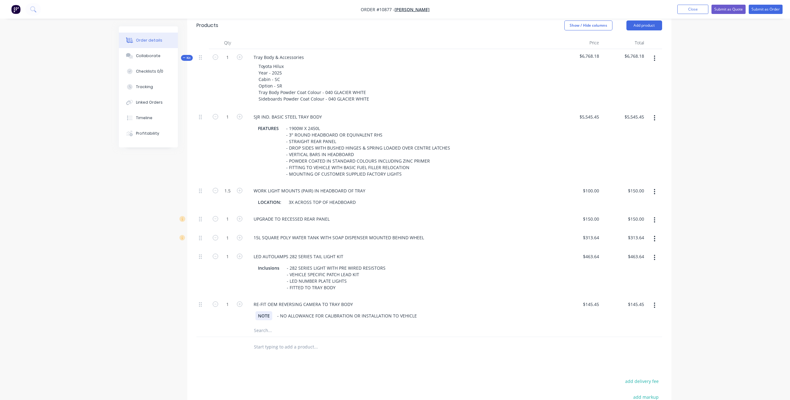
click at [267, 311] on div "NOTE" at bounding box center [263, 315] width 17 height 9
click at [270, 311] on div "NOTE" at bounding box center [263, 315] width 17 height 9
click at [341, 350] on div "Products Show / Hide columns Add product Qty Price Total Kit 1 Tray Body & Acce…" at bounding box center [429, 253] width 484 height 478
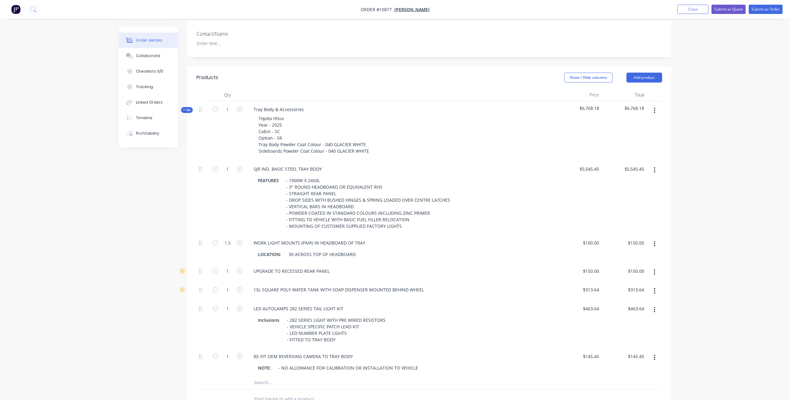
scroll to position [152, 0]
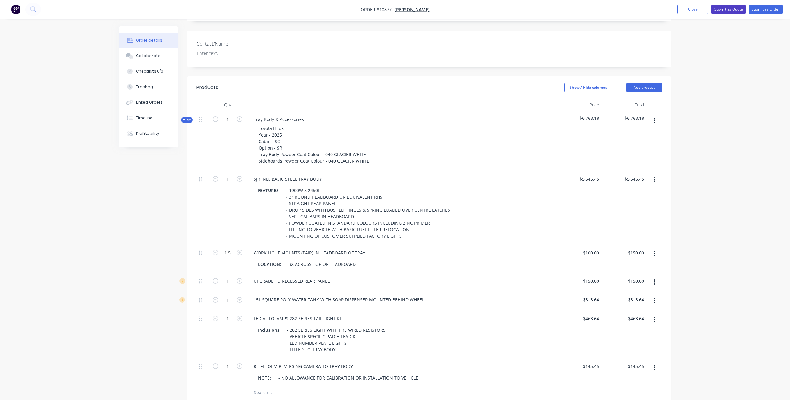
click at [724, 10] on button "Submit as Quote" at bounding box center [728, 9] width 34 height 9
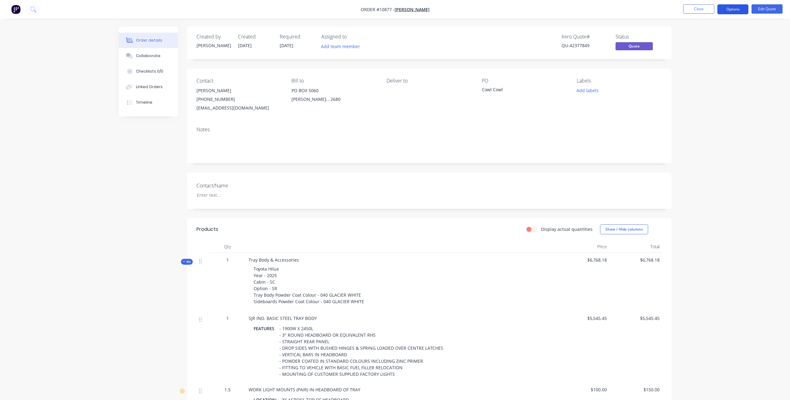
click at [722, 9] on button "Options" at bounding box center [732, 9] width 31 height 10
click at [715, 37] on div "Quote" at bounding box center [714, 37] width 57 height 9
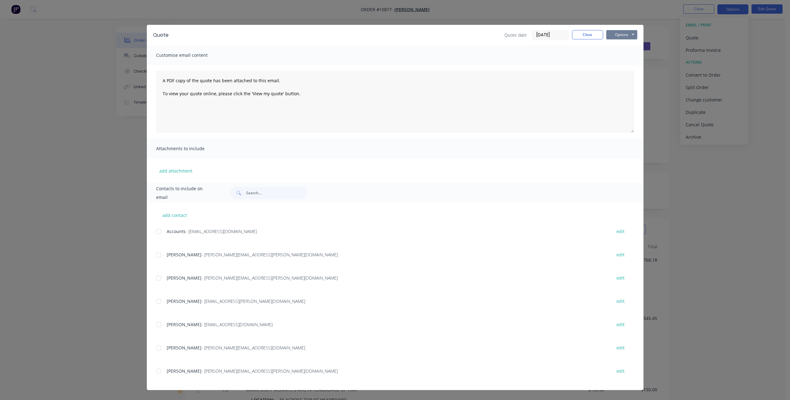
click at [625, 33] on button "Options" at bounding box center [621, 34] width 31 height 9
click at [627, 56] on button "Print" at bounding box center [626, 56] width 40 height 10
